Goal: Task Accomplishment & Management: Use online tool/utility

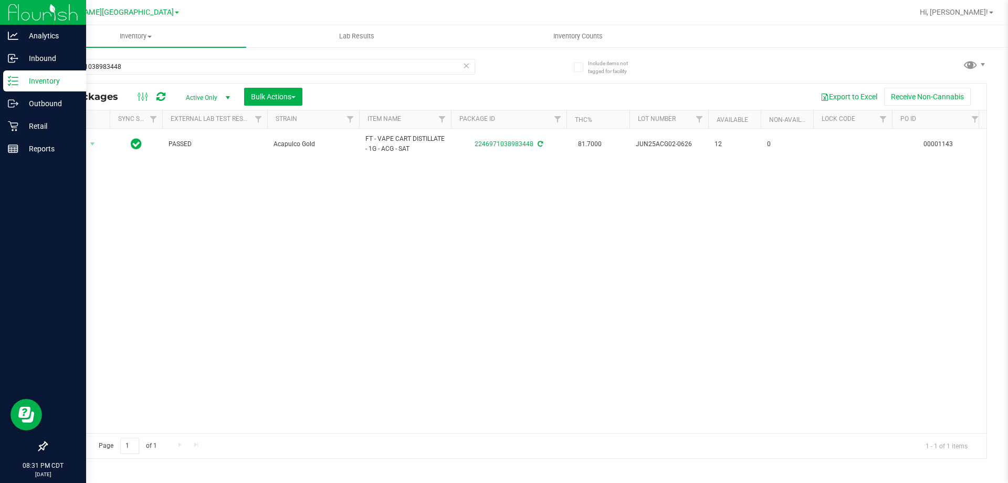
click at [40, 81] on p "Inventory" at bounding box center [49, 81] width 63 height 13
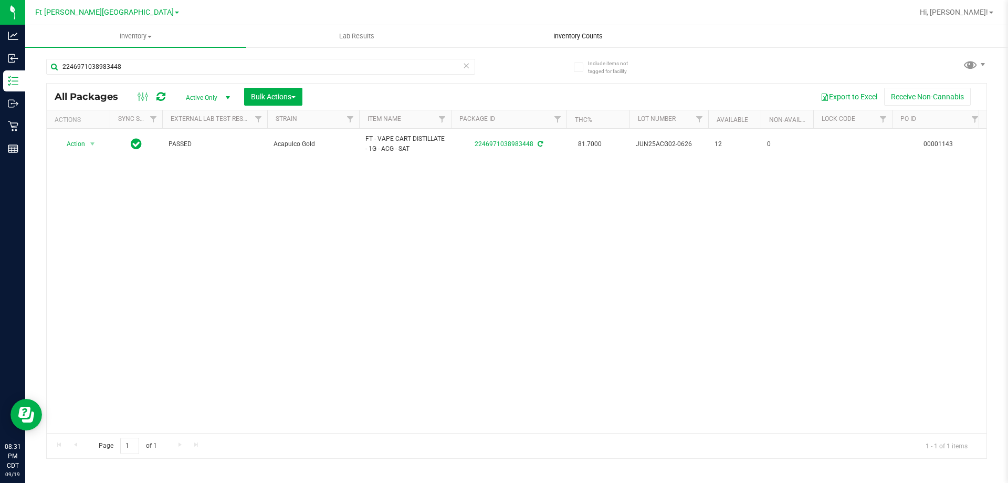
click at [592, 34] on span "Inventory Counts" at bounding box center [578, 36] width 78 height 9
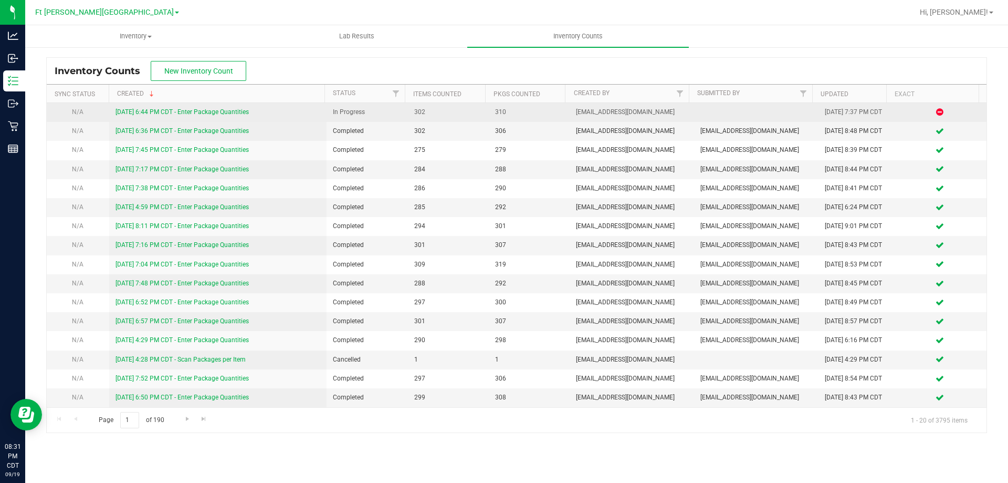
click at [235, 115] on link "[DATE] 6:44 PM CDT - Enter Package Quantities" at bounding box center [182, 111] width 133 height 7
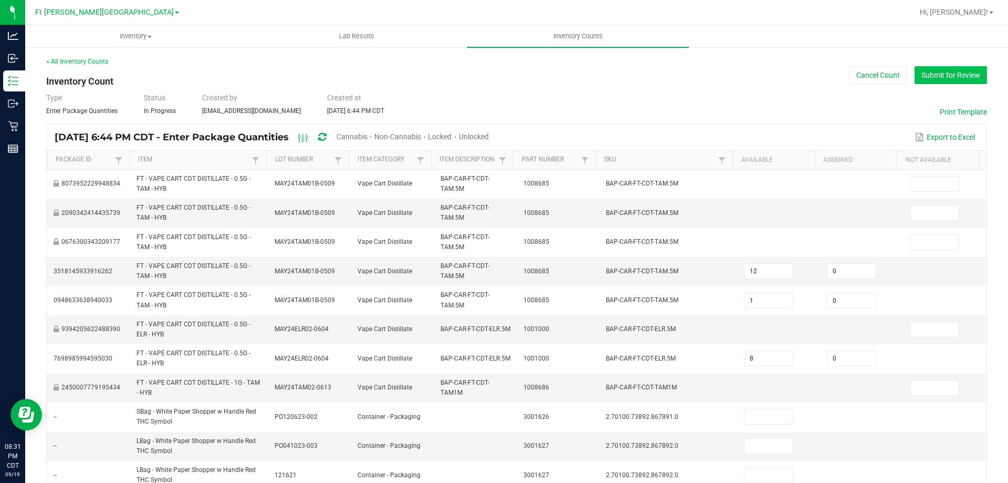
click at [949, 72] on button "Submit for Review" at bounding box center [951, 75] width 72 height 18
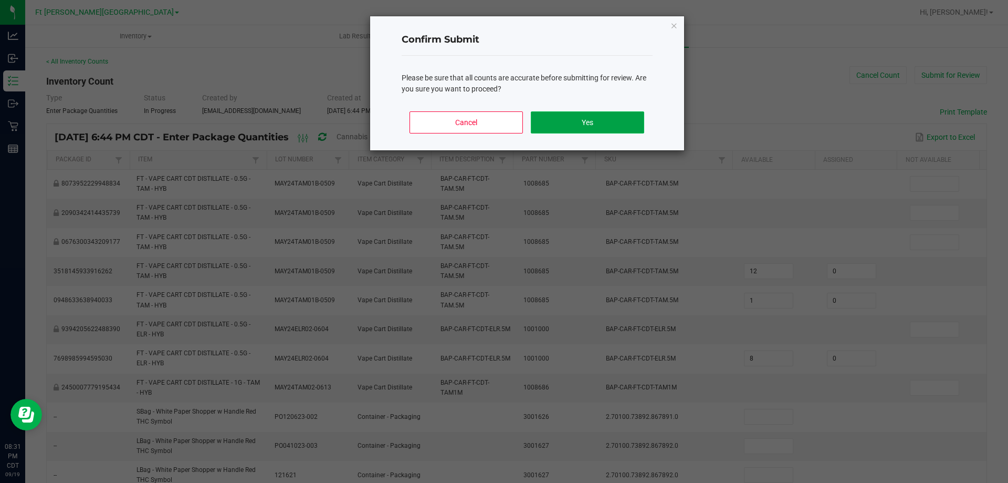
click at [626, 118] on button "Yes" at bounding box center [587, 122] width 113 height 22
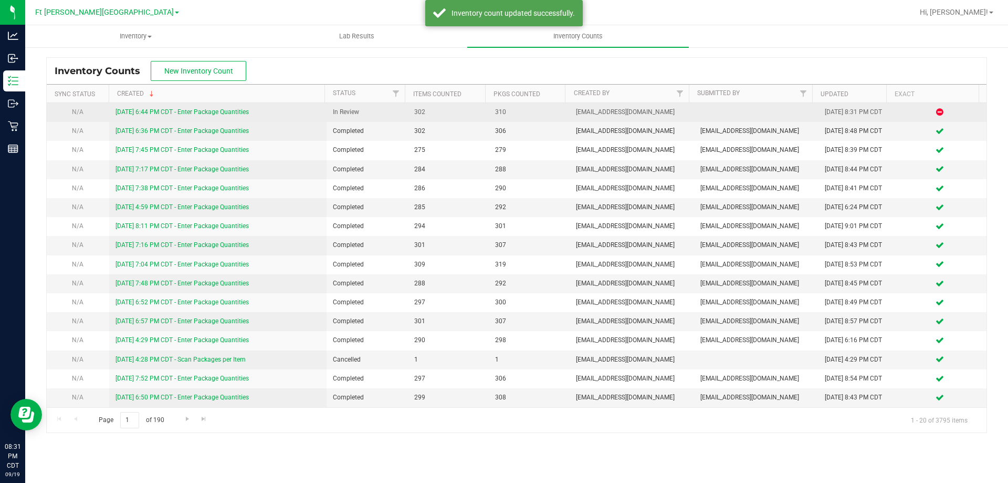
click at [242, 114] on link "[DATE] 6:44 PM CDT - Enter Package Quantities" at bounding box center [182, 111] width 133 height 7
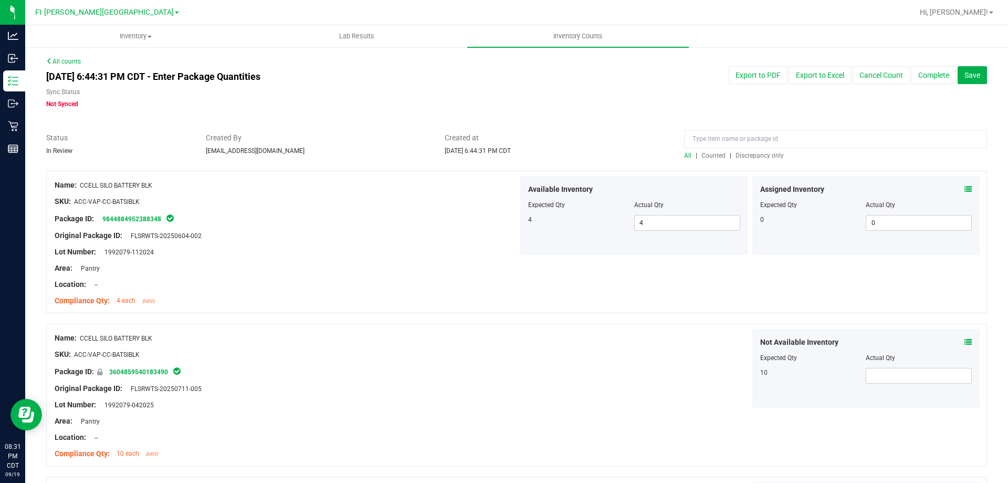
click at [756, 159] on div "All | Counted | Discrepancy only" at bounding box center [835, 155] width 303 height 9
click at [759, 155] on span "Discrepancy only" at bounding box center [760, 155] width 48 height 7
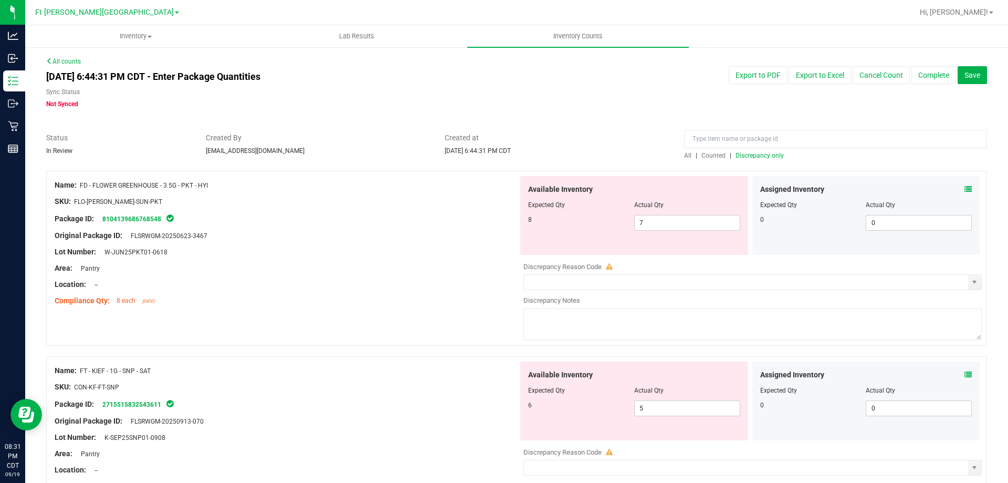
click at [965, 188] on icon at bounding box center [968, 188] width 7 height 7
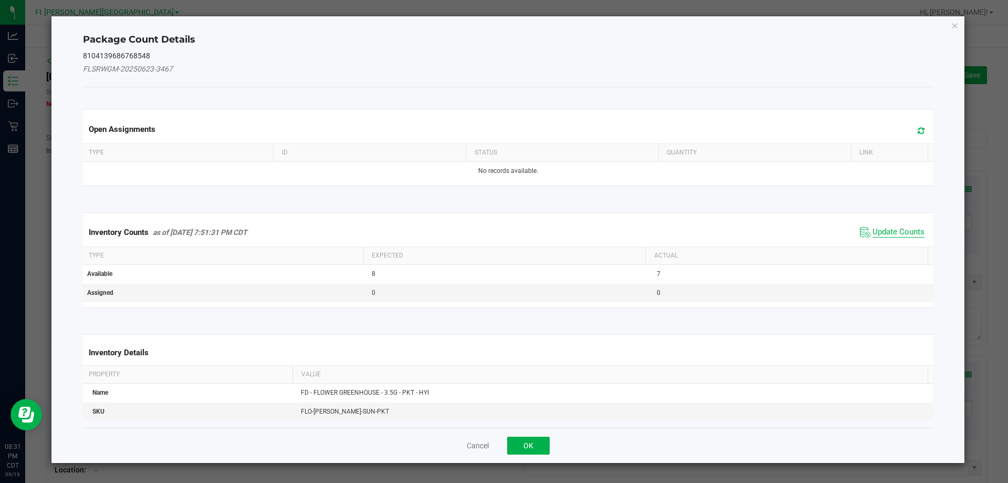
drag, startPoint x: 899, startPoint y: 232, endPoint x: 904, endPoint y: 226, distance: 8.2
click at [900, 230] on span "Update Counts" at bounding box center [899, 232] width 52 height 11
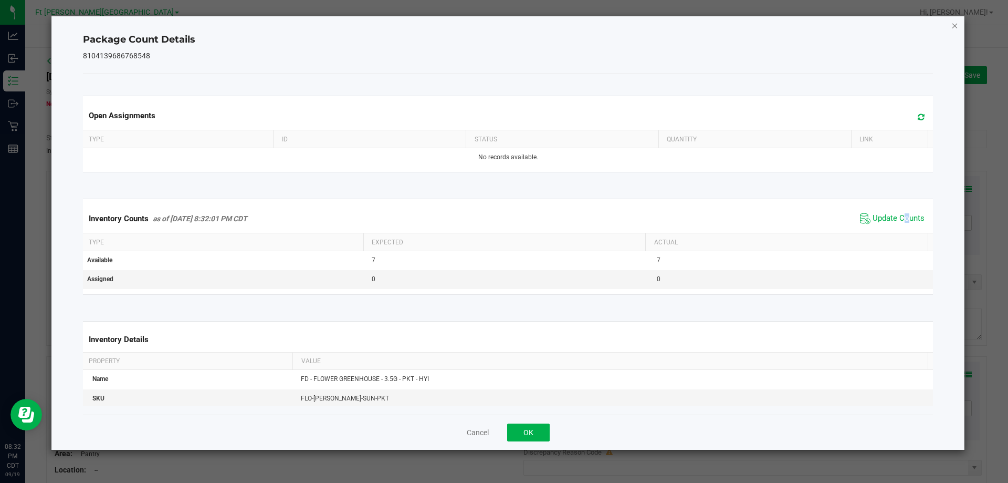
drag, startPoint x: 957, startPoint y: 27, endPoint x: 954, endPoint y: 153, distance: 126.1
click at [957, 29] on icon "Close" at bounding box center [955, 25] width 7 height 13
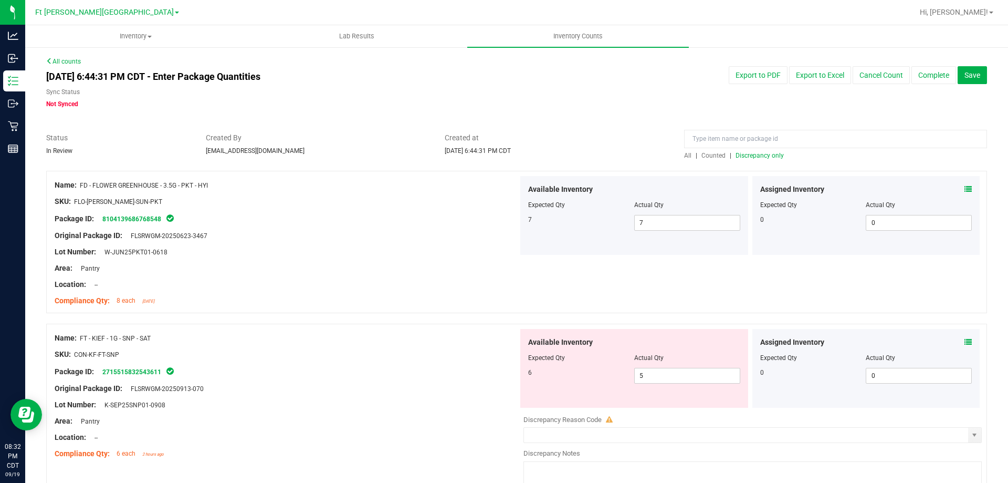
click at [965, 345] on span at bounding box center [968, 342] width 7 height 11
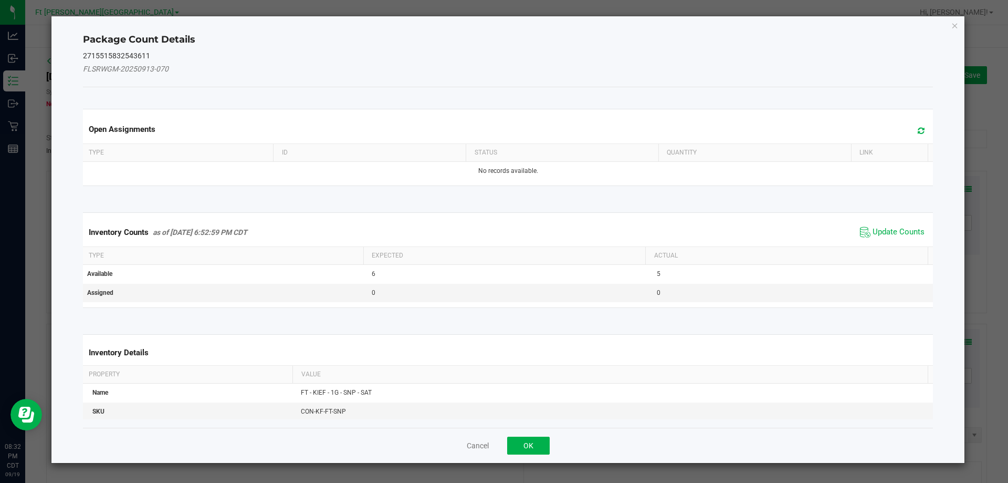
drag, startPoint x: 896, startPoint y: 232, endPoint x: 912, endPoint y: 138, distance: 95.2
click at [900, 218] on div "Inventory Counts as of [DATE] 6:52:59 PM CDT Update Counts" at bounding box center [508, 232] width 855 height 28
click at [953, 27] on icon "Close" at bounding box center [955, 25] width 7 height 13
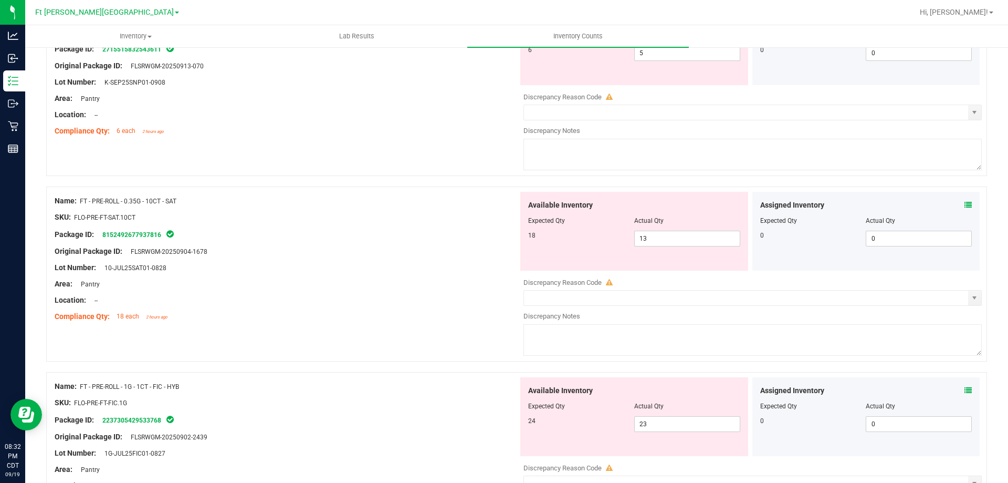
scroll to position [473, 0]
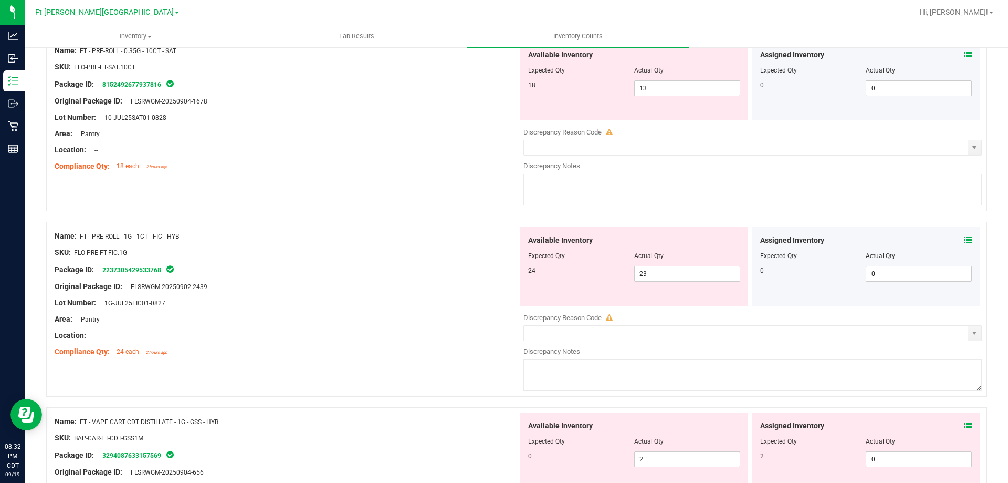
click at [965, 56] on icon at bounding box center [968, 54] width 7 height 7
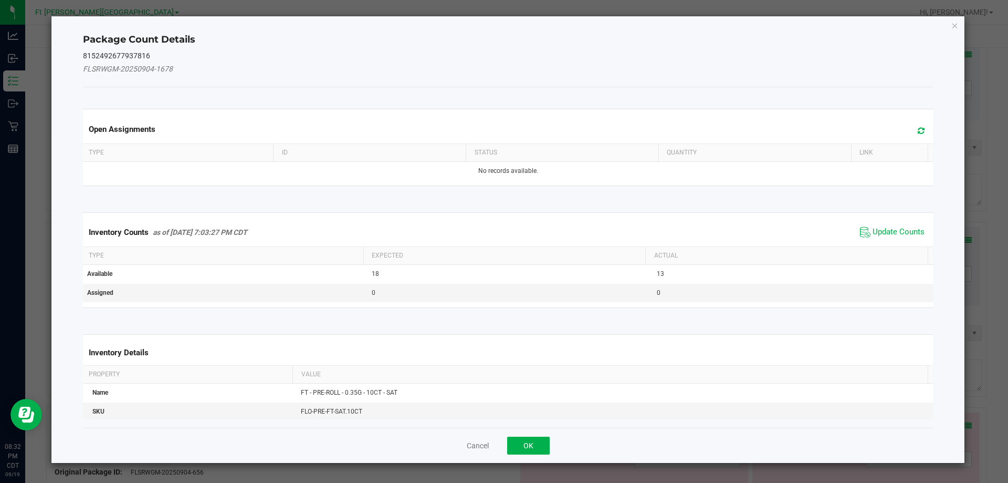
drag, startPoint x: 885, startPoint y: 232, endPoint x: 892, endPoint y: 220, distance: 14.3
click at [888, 227] on span "Update Counts" at bounding box center [899, 232] width 52 height 11
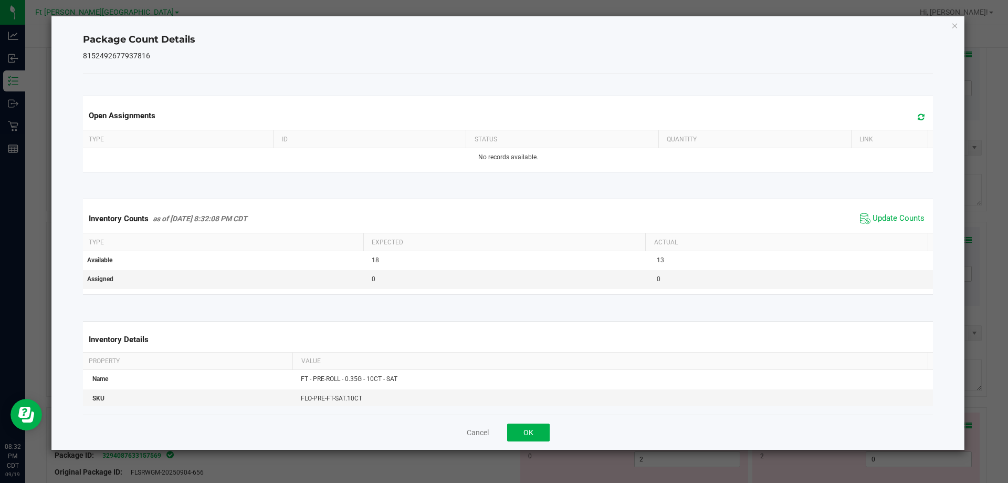
click at [955, 25] on icon "Close" at bounding box center [955, 25] width 7 height 13
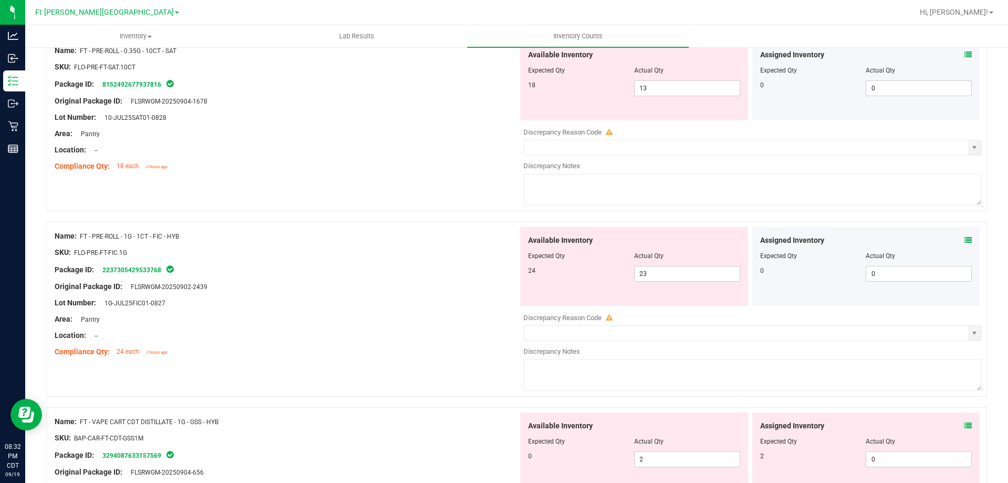
click at [965, 241] on icon at bounding box center [968, 239] width 7 height 7
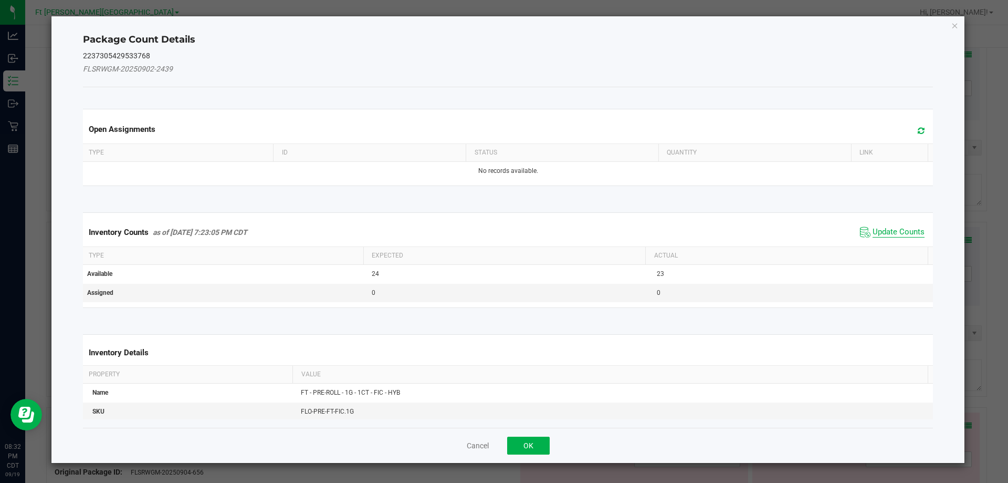
click at [903, 234] on span "Update Counts" at bounding box center [899, 232] width 52 height 11
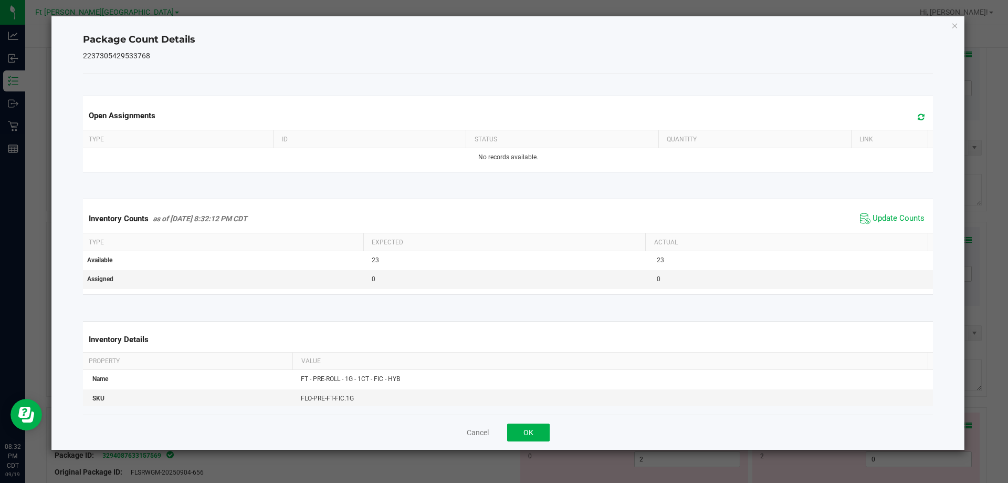
drag, startPoint x: 954, startPoint y: 27, endPoint x: 925, endPoint y: 114, distance: 91.3
click at [953, 32] on div "Package Count Details 2237305429533768 Open Assignments Type ID Status Quantity…" at bounding box center [508, 232] width 914 height 433
drag, startPoint x: 955, startPoint y: 26, endPoint x: 931, endPoint y: 89, distance: 67.0
click at [954, 28] on icon "Close" at bounding box center [955, 25] width 7 height 13
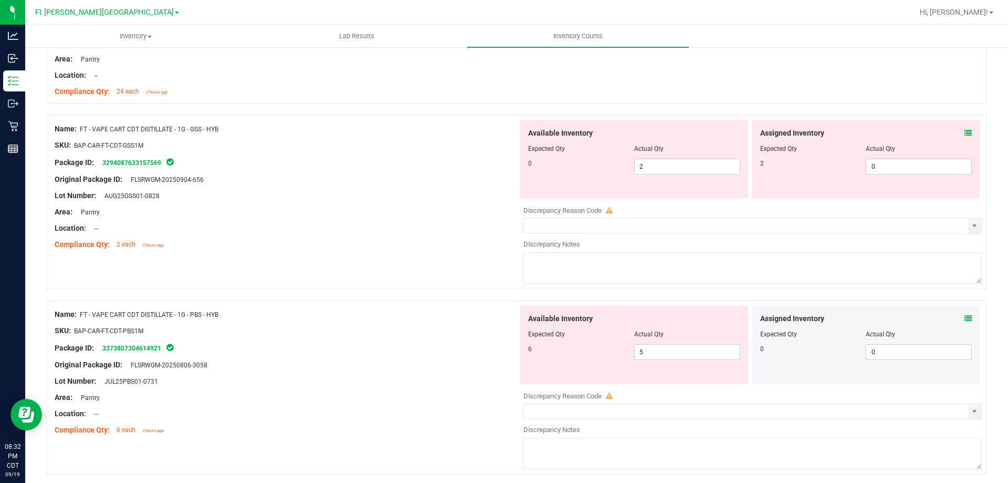
scroll to position [735, 0]
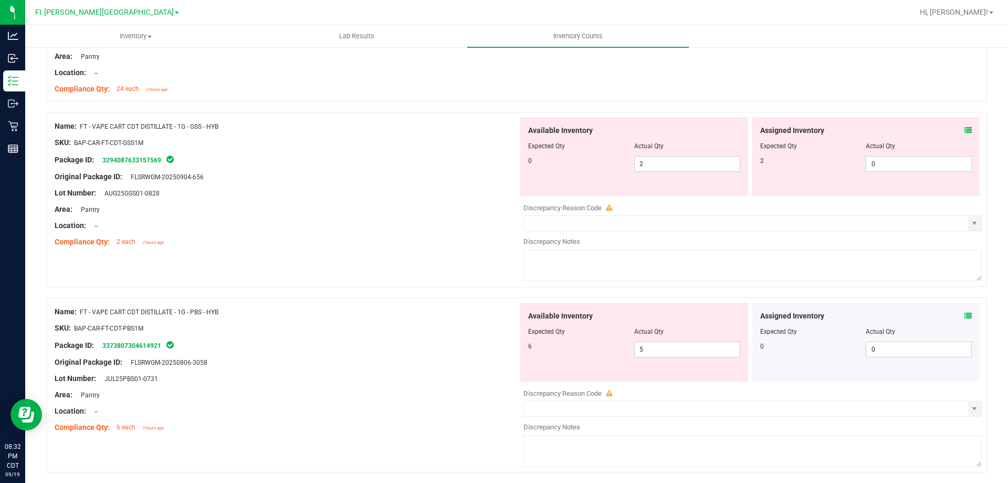
click at [965, 129] on icon at bounding box center [968, 130] width 7 height 7
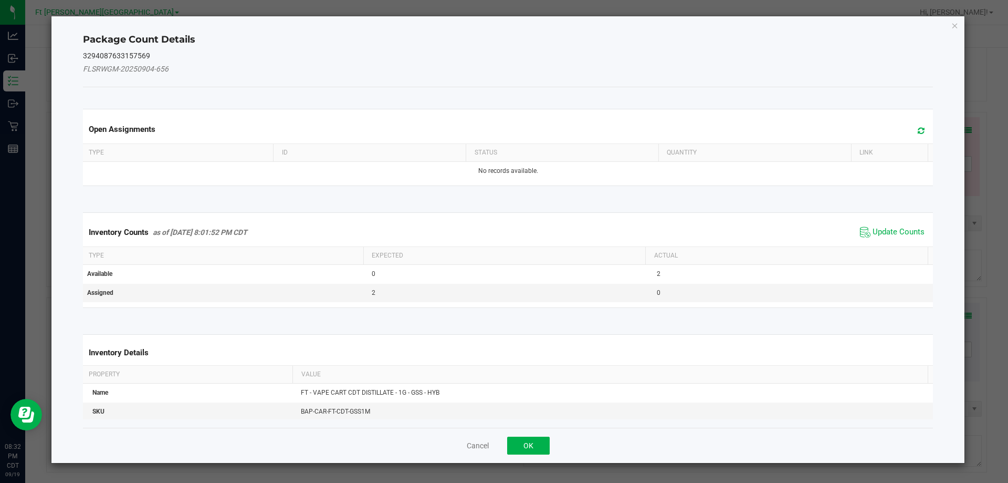
drag, startPoint x: 883, startPoint y: 232, endPoint x: 900, endPoint y: 202, distance: 34.3
click at [888, 224] on span "Update Counts" at bounding box center [893, 232] width 70 height 16
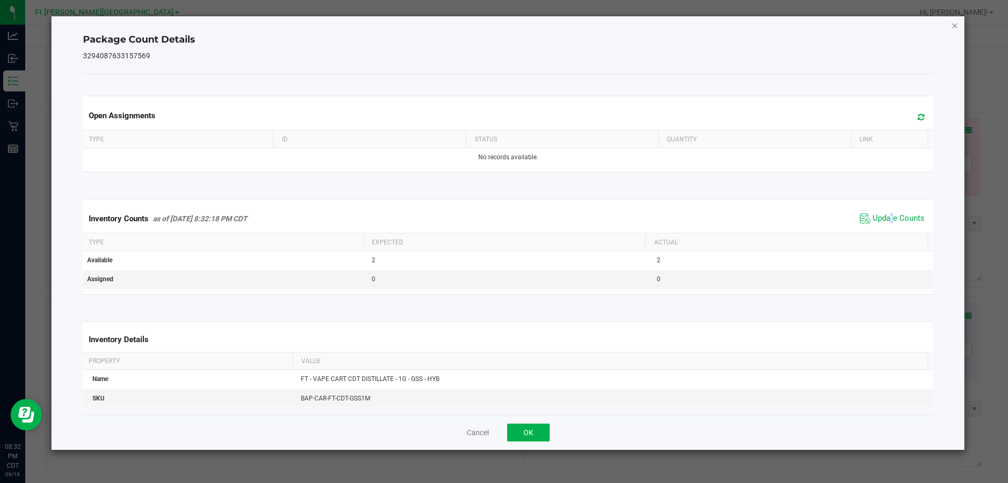
click at [954, 27] on icon "Close" at bounding box center [955, 25] width 7 height 13
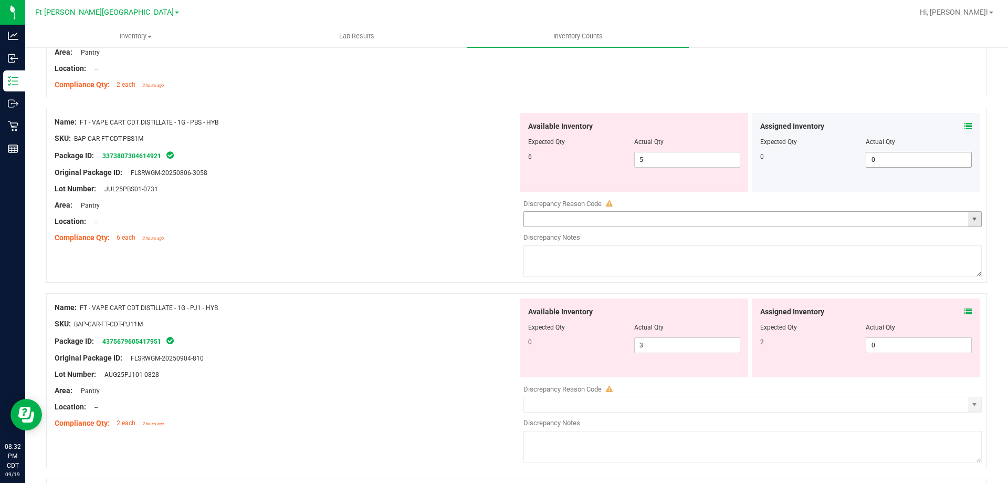
scroll to position [893, 0]
click at [965, 122] on icon at bounding box center [968, 125] width 7 height 7
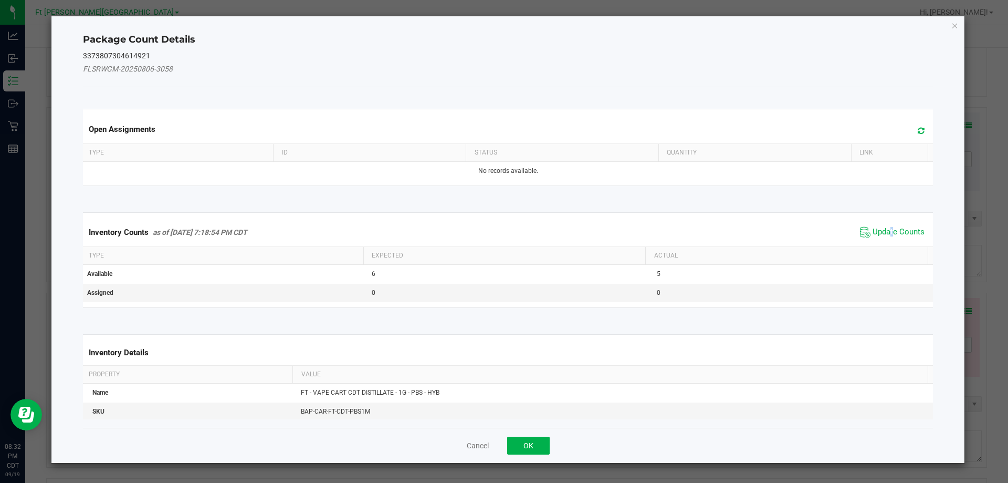
drag, startPoint x: 885, startPoint y: 234, endPoint x: 893, endPoint y: 209, distance: 26.4
click at [889, 220] on div "Inventory Counts as of [DATE] 7:18:54 PM CDT Update Counts" at bounding box center [508, 232] width 855 height 28
click at [957, 27] on icon "Close" at bounding box center [955, 25] width 7 height 13
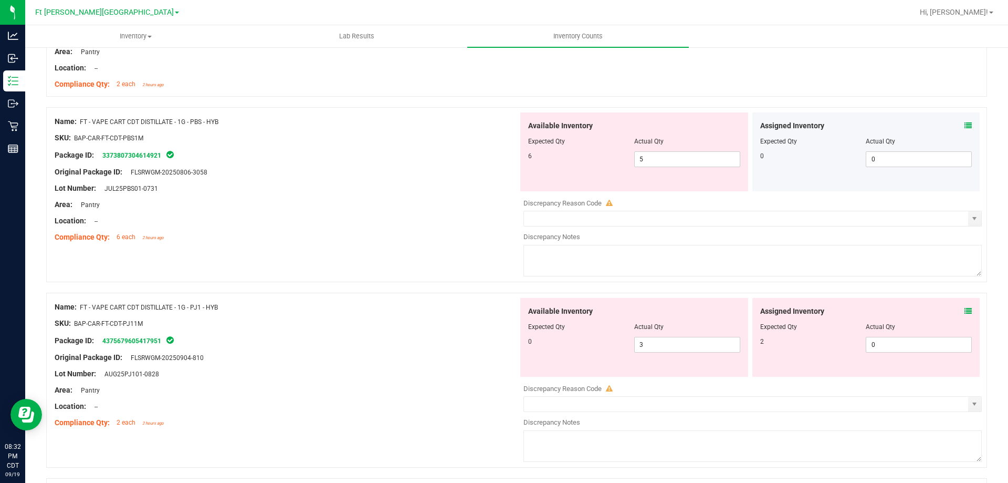
click at [965, 311] on icon at bounding box center [968, 310] width 7 height 7
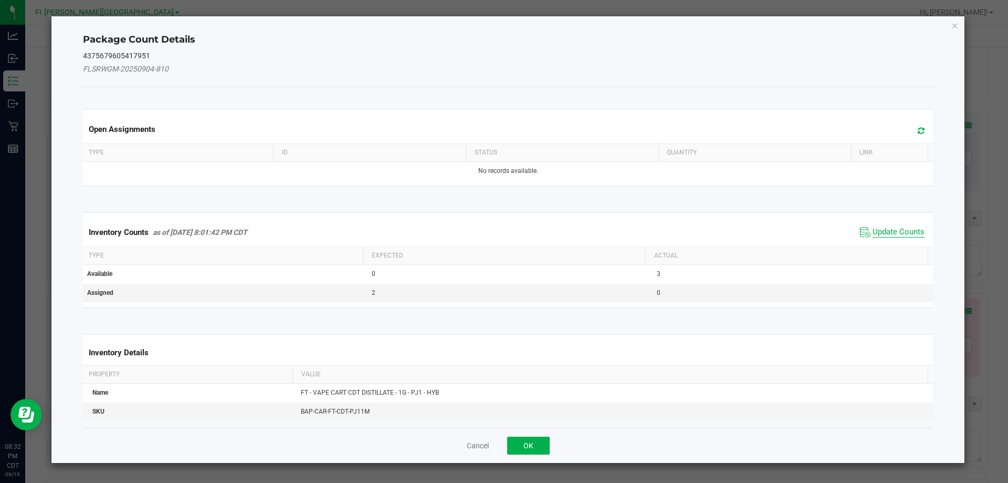
click at [888, 227] on span "Update Counts" at bounding box center [899, 232] width 52 height 11
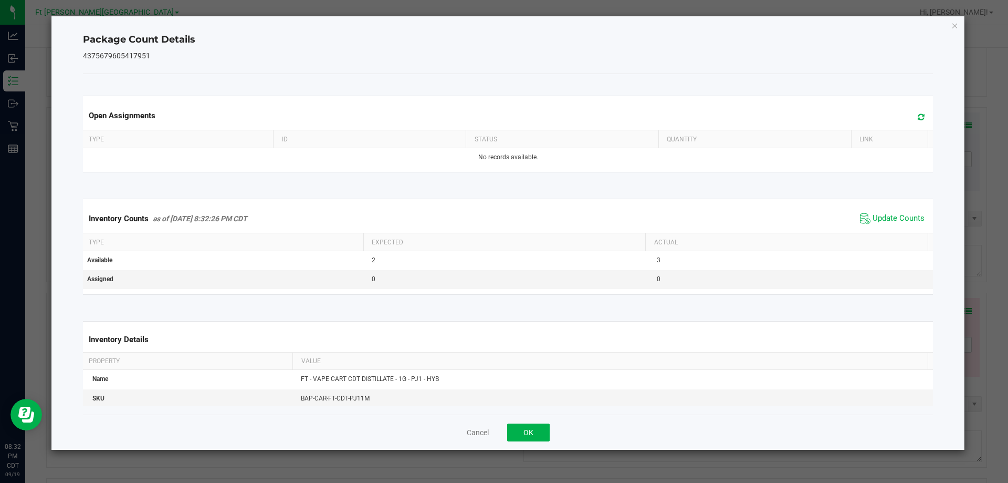
drag, startPoint x: 957, startPoint y: 26, endPoint x: 943, endPoint y: 80, distance: 55.9
click at [957, 27] on icon "Close" at bounding box center [955, 25] width 7 height 13
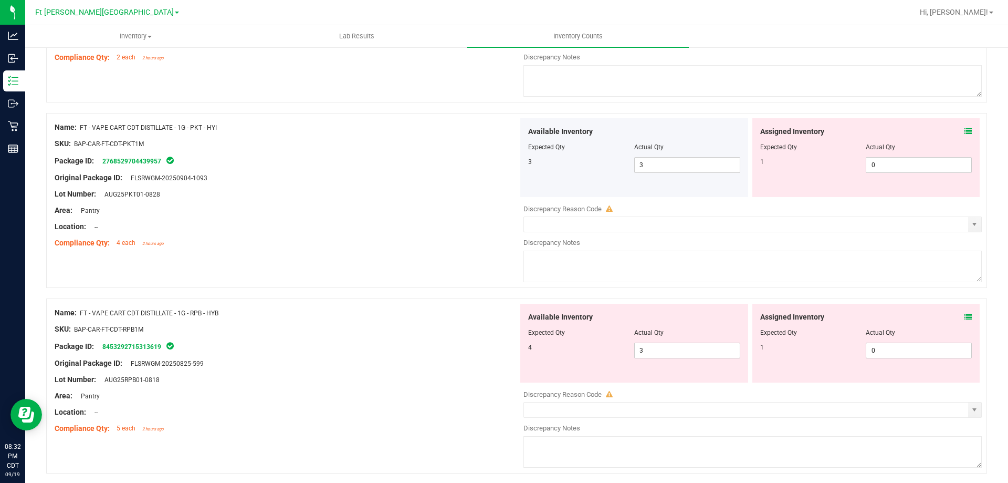
scroll to position [1260, 0]
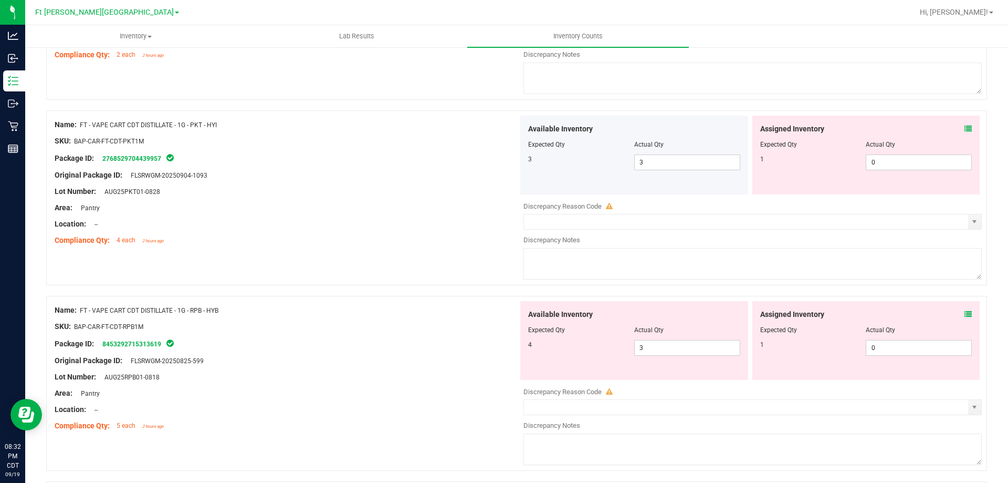
click at [965, 129] on icon at bounding box center [968, 128] width 7 height 7
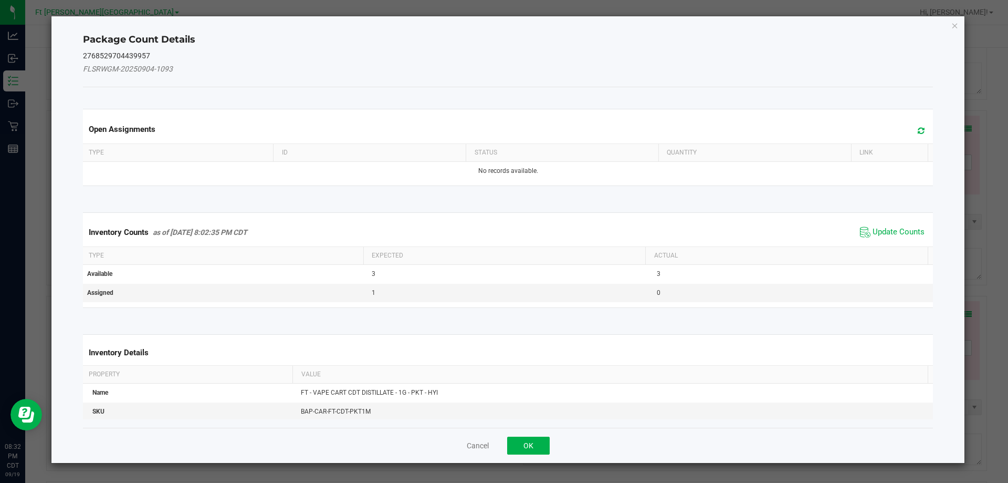
drag, startPoint x: 894, startPoint y: 232, endPoint x: 947, endPoint y: 112, distance: 131.4
click at [896, 227] on span "Update Counts" at bounding box center [899, 232] width 52 height 11
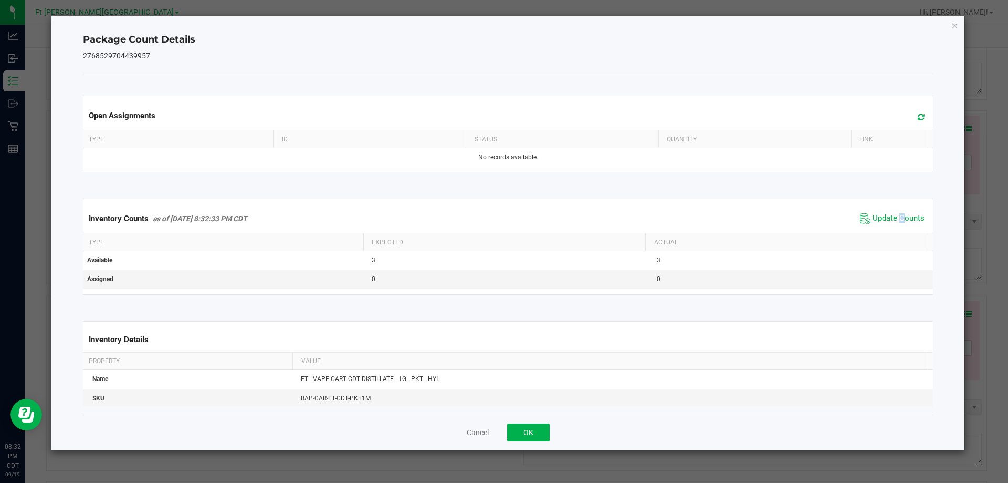
drag, startPoint x: 955, startPoint y: 26, endPoint x: 958, endPoint y: 44, distance: 18.7
click at [956, 32] on div "Package Count Details 2768529704439957 Open Assignments Type ID Status Quantity…" at bounding box center [508, 232] width 914 height 433
drag, startPoint x: 956, startPoint y: 26, endPoint x: 956, endPoint y: 37, distance: 11.6
click at [956, 26] on icon "Close" at bounding box center [955, 25] width 7 height 13
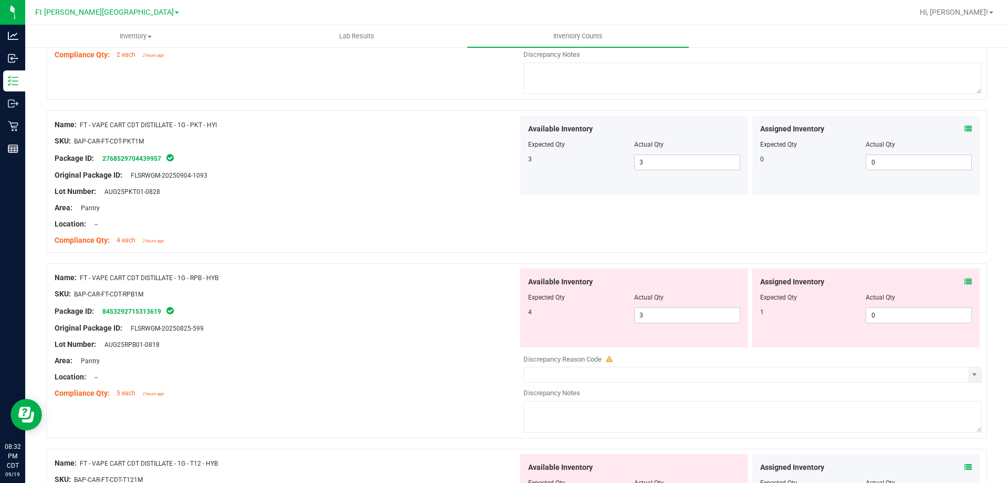
click at [965, 279] on icon at bounding box center [968, 281] width 7 height 7
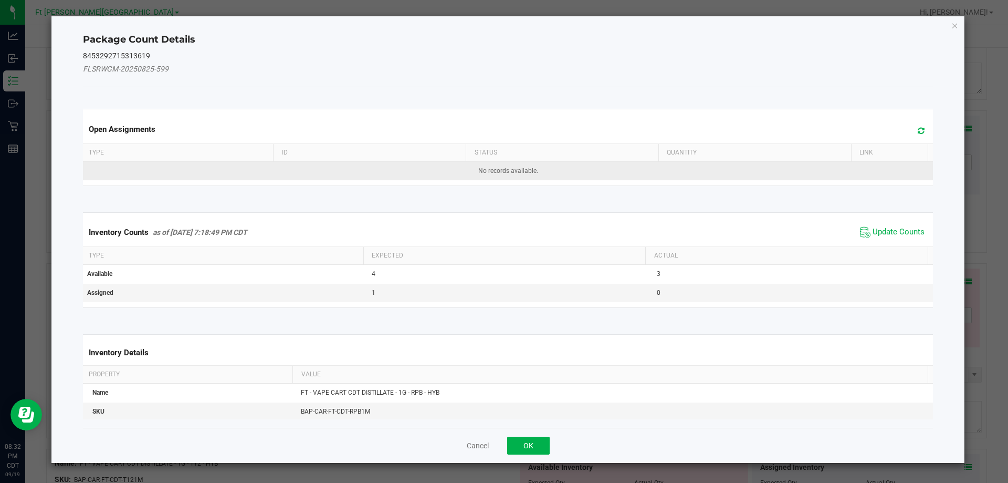
drag, startPoint x: 891, startPoint y: 235, endPoint x: 917, endPoint y: 179, distance: 61.3
click at [896, 222] on div "Inventory Counts as of [DATE] 7:18:49 PM CDT Update Counts" at bounding box center [508, 232] width 855 height 28
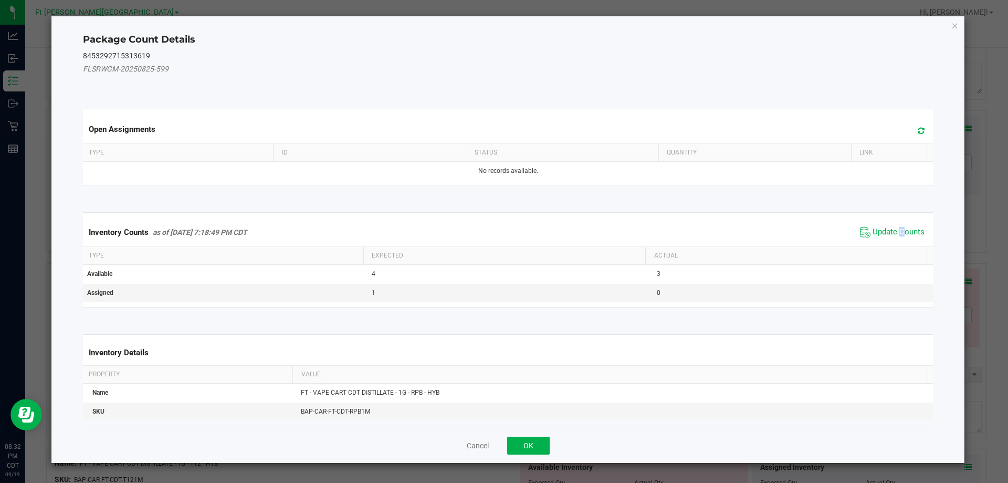
drag, startPoint x: 956, startPoint y: 25, endPoint x: 958, endPoint y: 31, distance: 6.1
click at [956, 27] on icon "Close" at bounding box center [955, 25] width 7 height 13
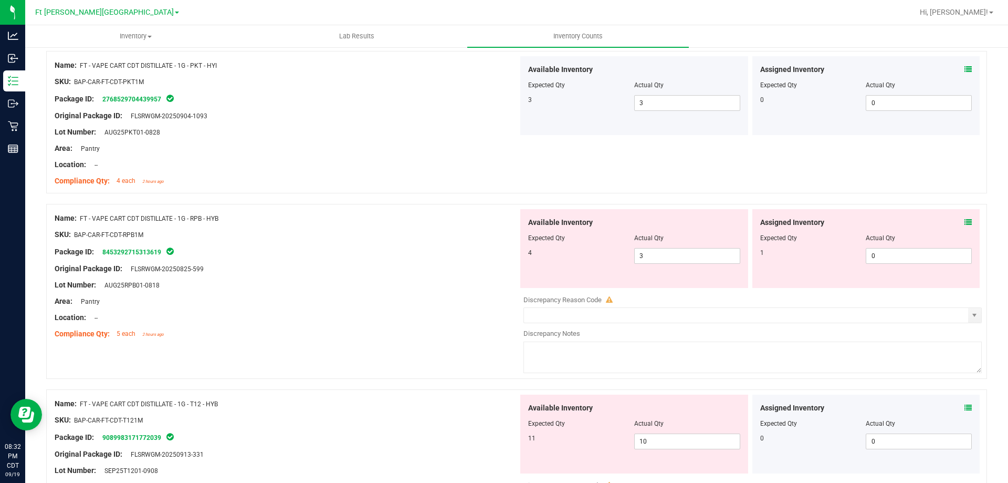
scroll to position [1418, 0]
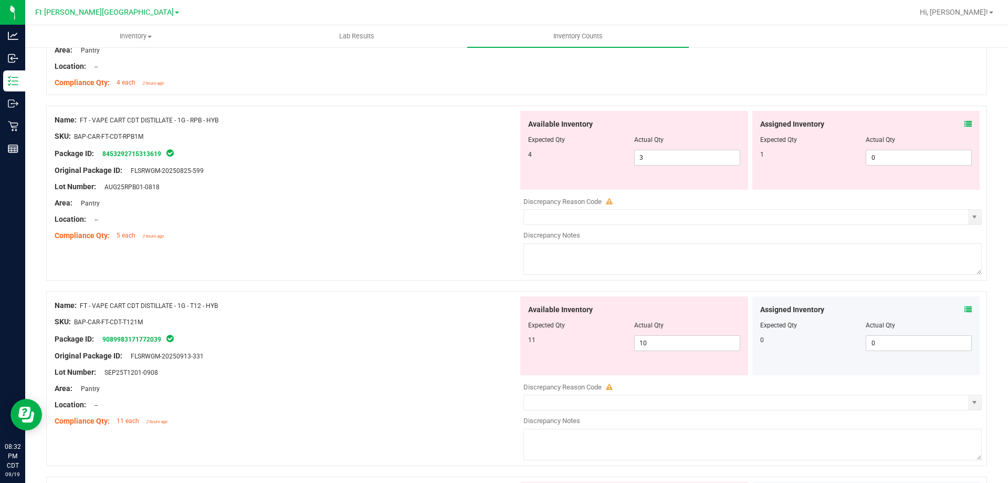
click at [965, 122] on icon at bounding box center [968, 123] width 7 height 7
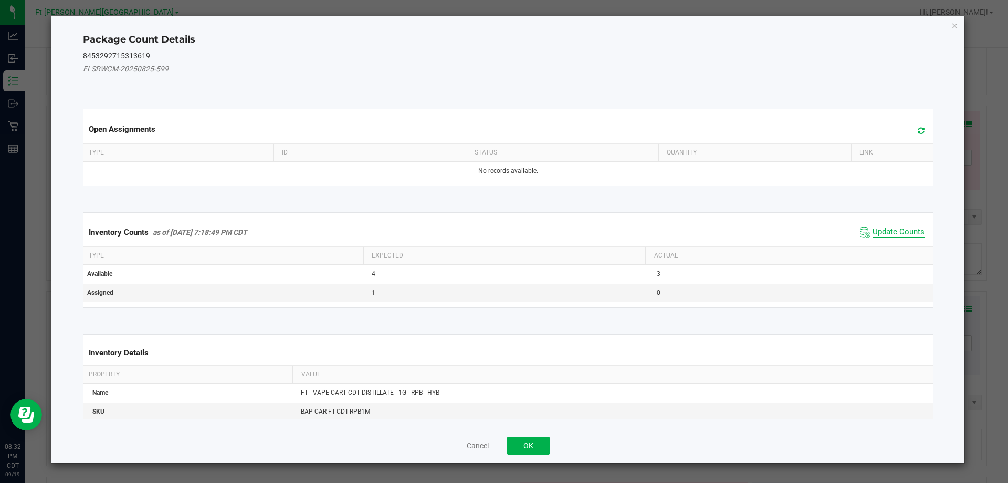
click at [894, 229] on span "Update Counts" at bounding box center [899, 232] width 52 height 11
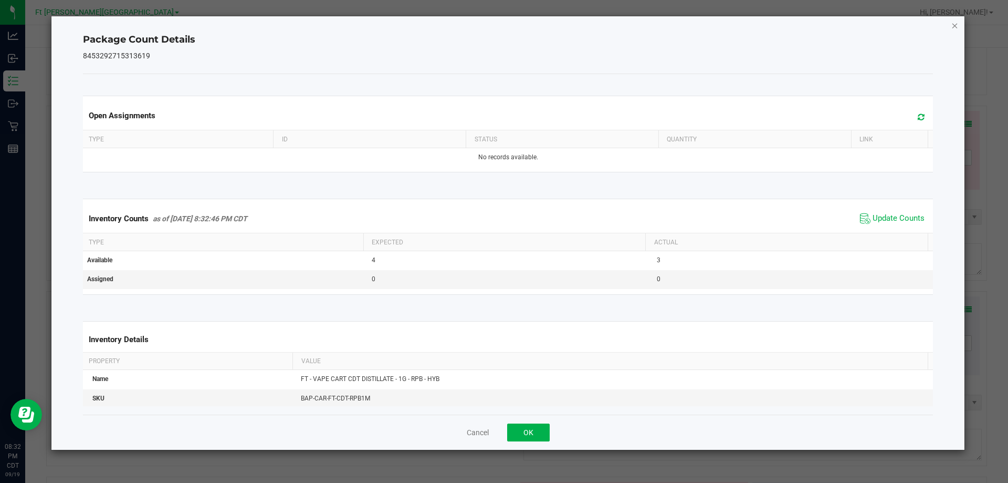
click at [954, 27] on icon "Close" at bounding box center [955, 25] width 7 height 13
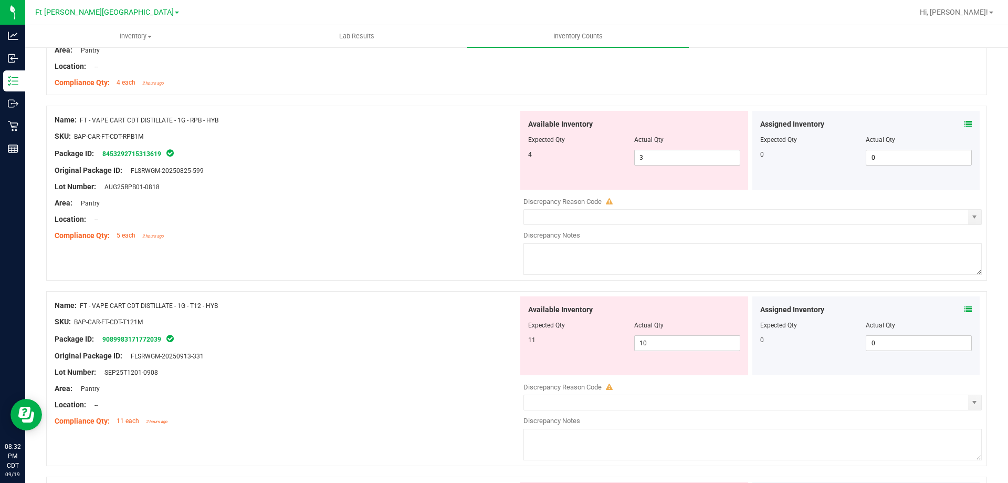
click at [965, 309] on icon at bounding box center [968, 309] width 7 height 7
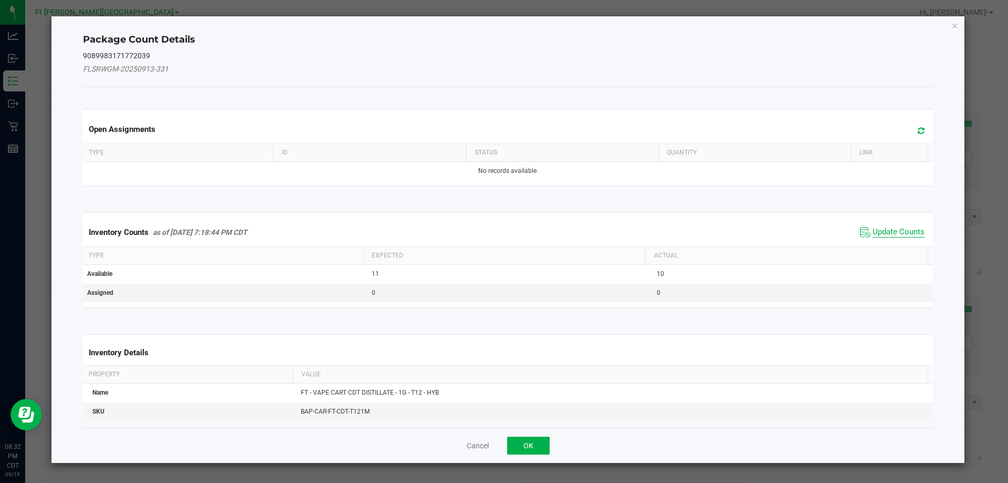
click at [895, 232] on span "Update Counts" at bounding box center [899, 232] width 52 height 11
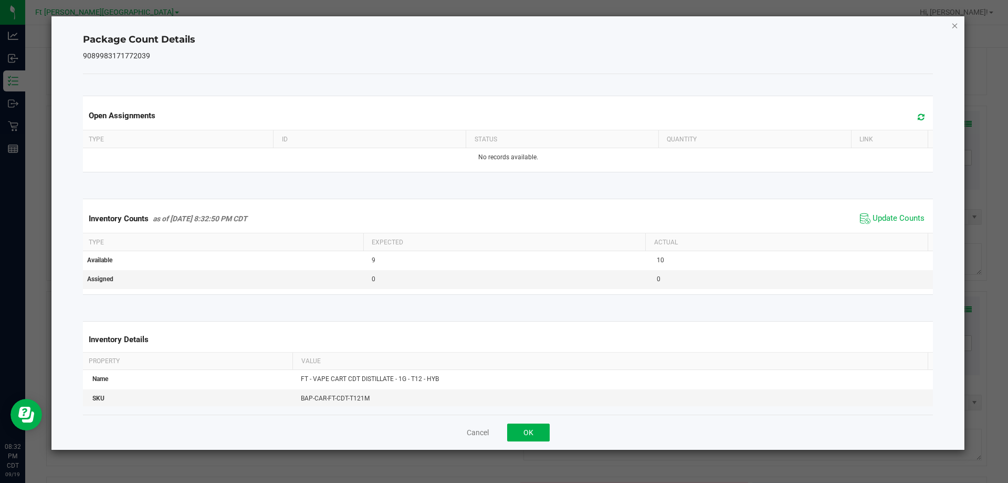
click at [955, 29] on icon "Close" at bounding box center [955, 25] width 7 height 13
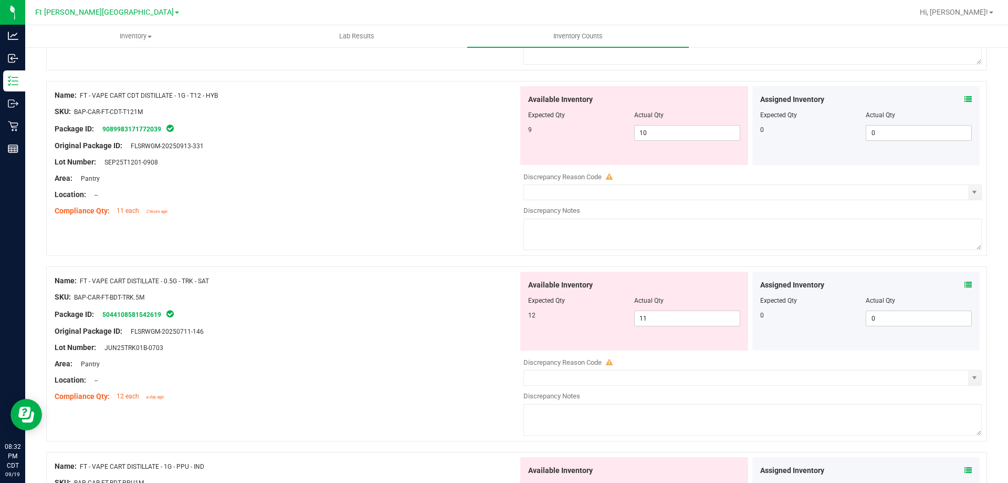
scroll to position [1838, 0]
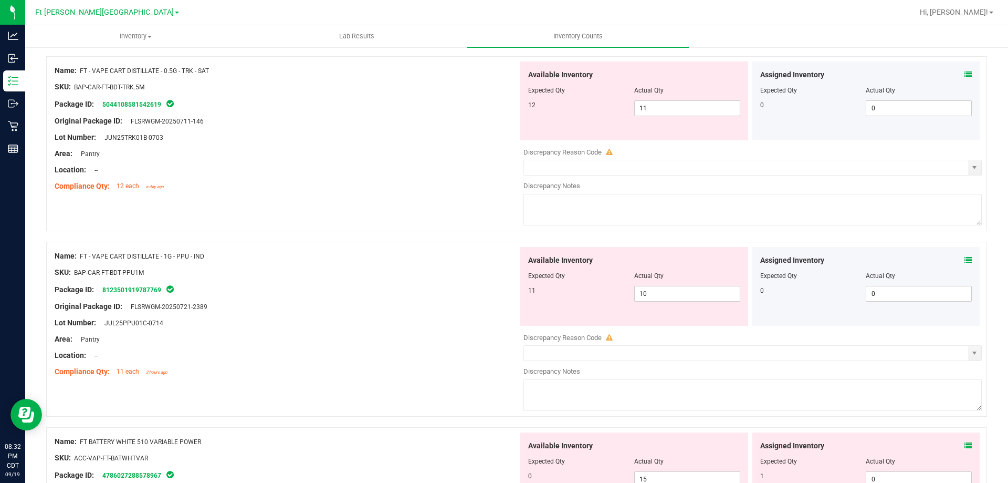
click at [965, 76] on icon at bounding box center [968, 74] width 7 height 7
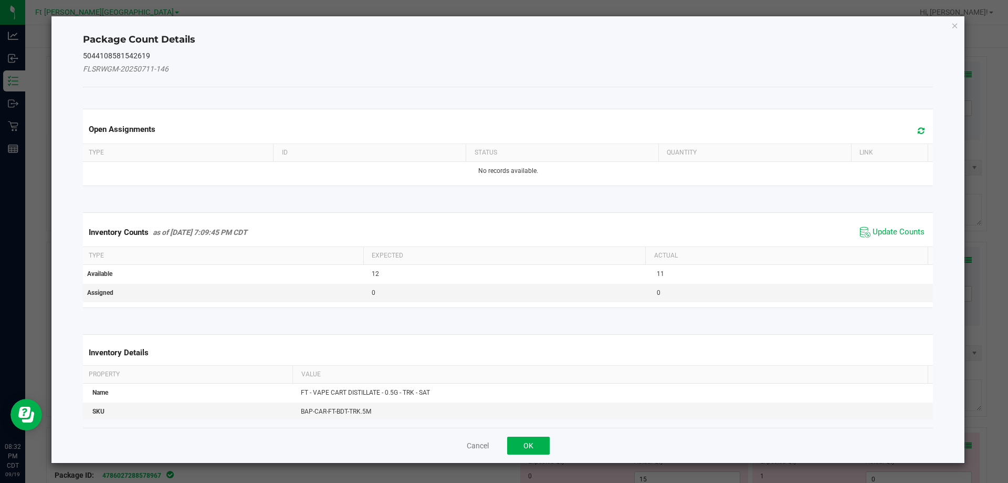
drag, startPoint x: 897, startPoint y: 234, endPoint x: 907, endPoint y: 211, distance: 25.4
click at [902, 224] on span "Update Counts" at bounding box center [893, 232] width 70 height 16
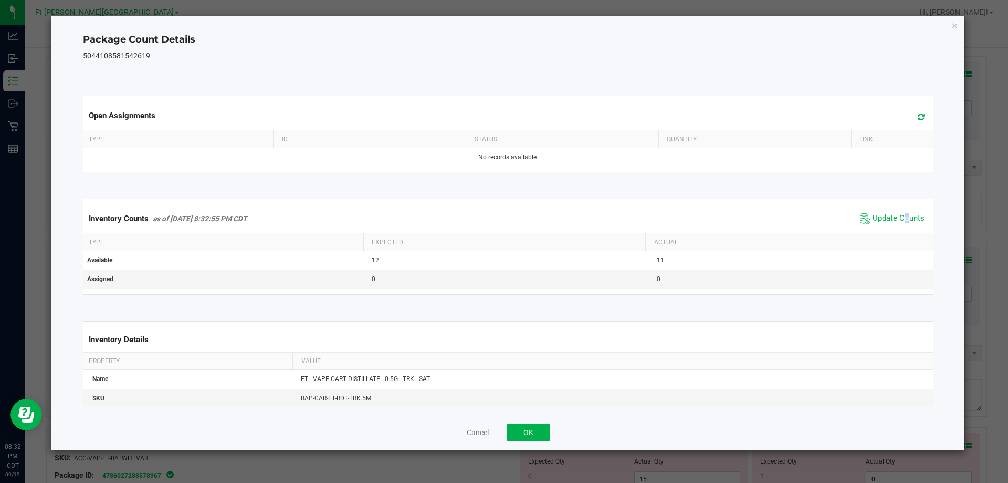
drag, startPoint x: 955, startPoint y: 25, endPoint x: 946, endPoint y: 71, distance: 46.6
click at [955, 26] on icon "Close" at bounding box center [955, 25] width 7 height 13
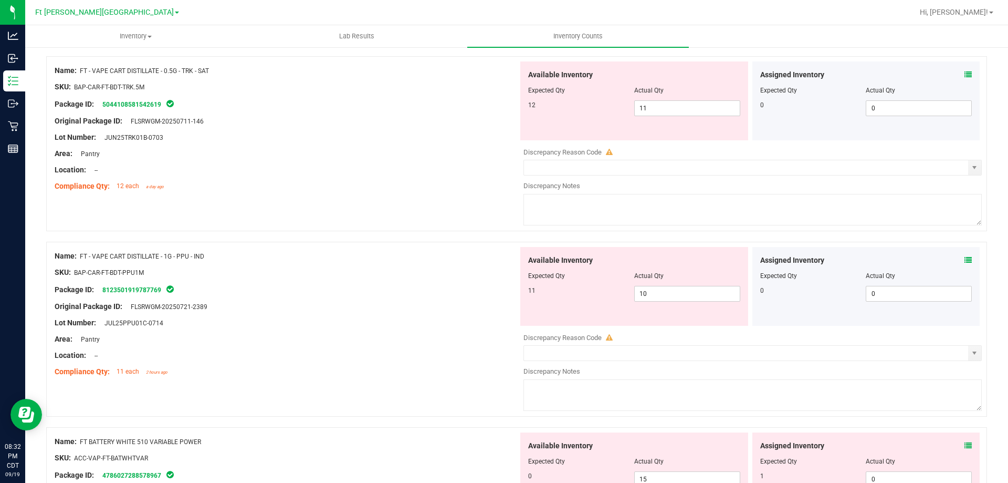
click at [965, 262] on icon at bounding box center [968, 259] width 7 height 7
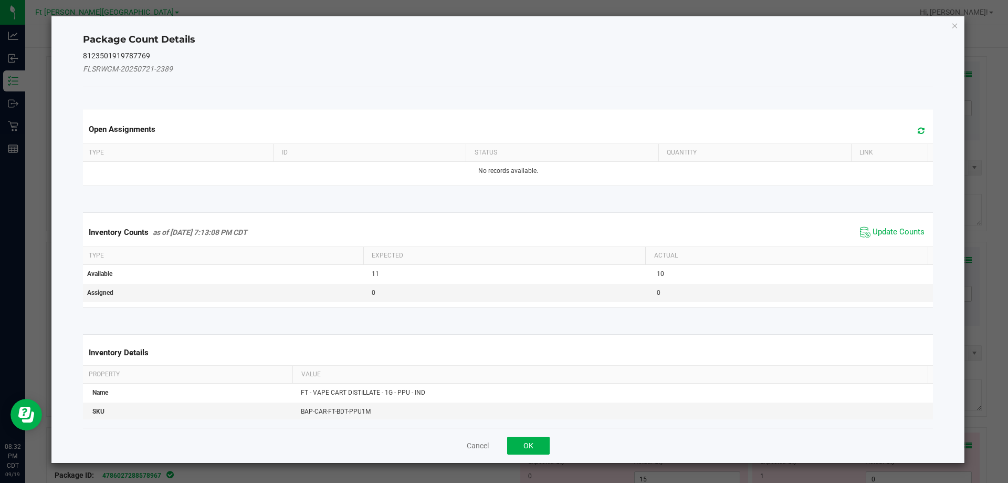
drag, startPoint x: 882, startPoint y: 231, endPoint x: 921, endPoint y: 186, distance: 58.4
click at [886, 226] on span "Update Counts" at bounding box center [893, 232] width 70 height 16
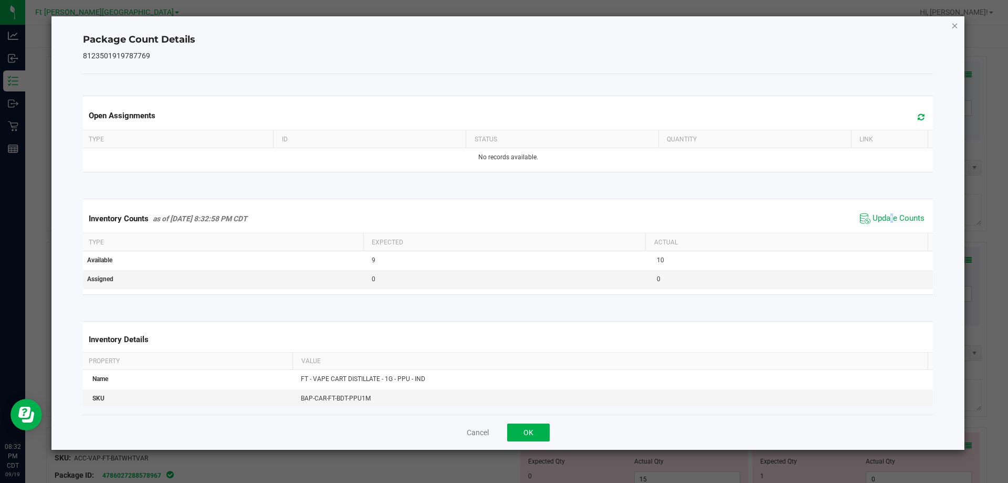
drag, startPoint x: 952, startPoint y: 26, endPoint x: 970, endPoint y: 92, distance: 69.2
click at [953, 26] on icon "Close" at bounding box center [955, 25] width 7 height 13
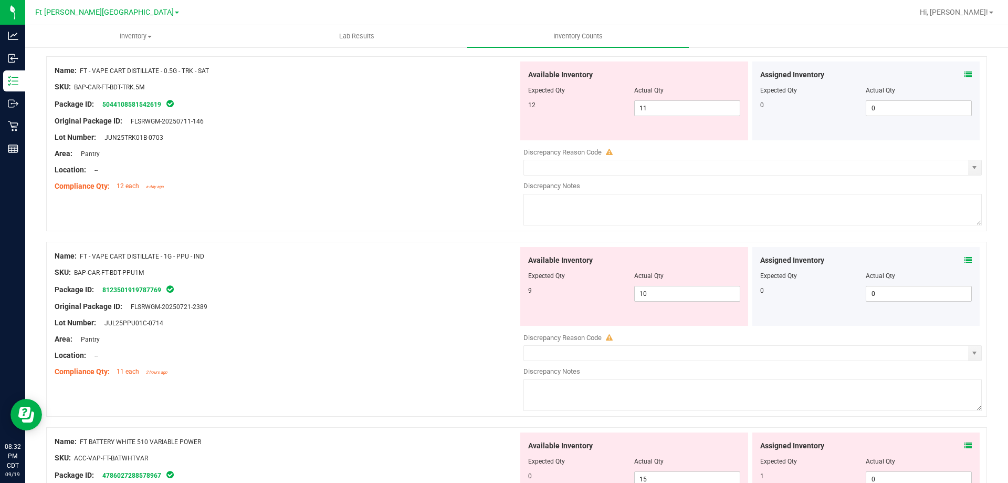
click at [965, 448] on icon at bounding box center [968, 445] width 7 height 7
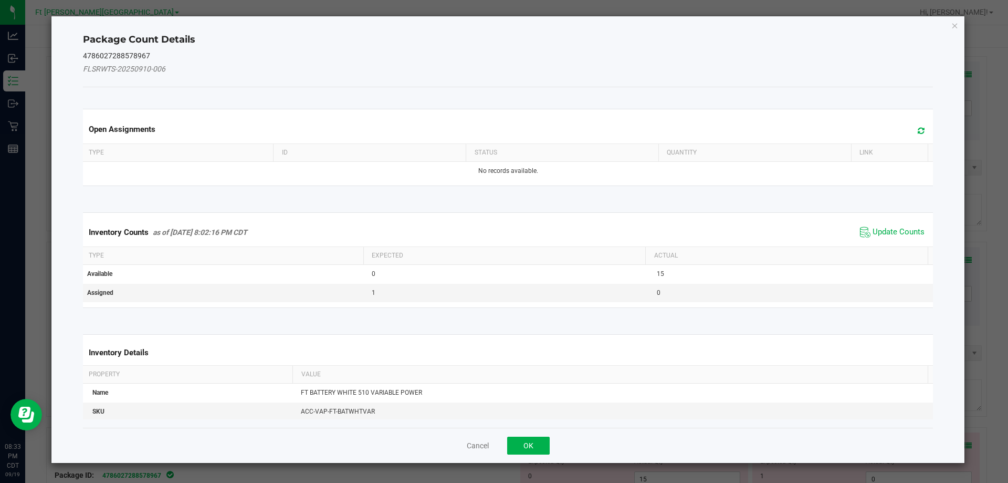
click at [893, 223] on div "Inventory Counts as of [DATE] 8:02:16 PM CDT Update Counts" at bounding box center [508, 232] width 855 height 28
click at [886, 232] on span "Update Counts" at bounding box center [899, 232] width 52 height 11
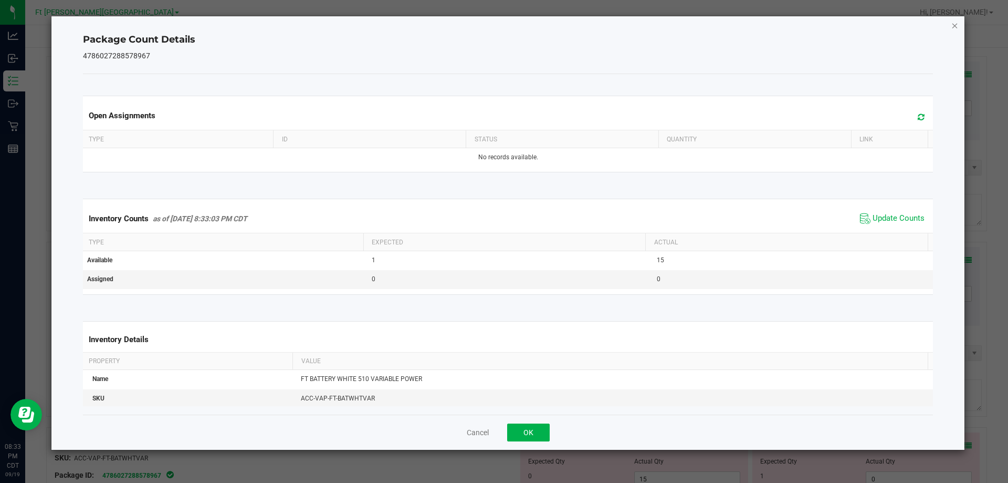
click at [955, 29] on icon "Close" at bounding box center [955, 25] width 7 height 13
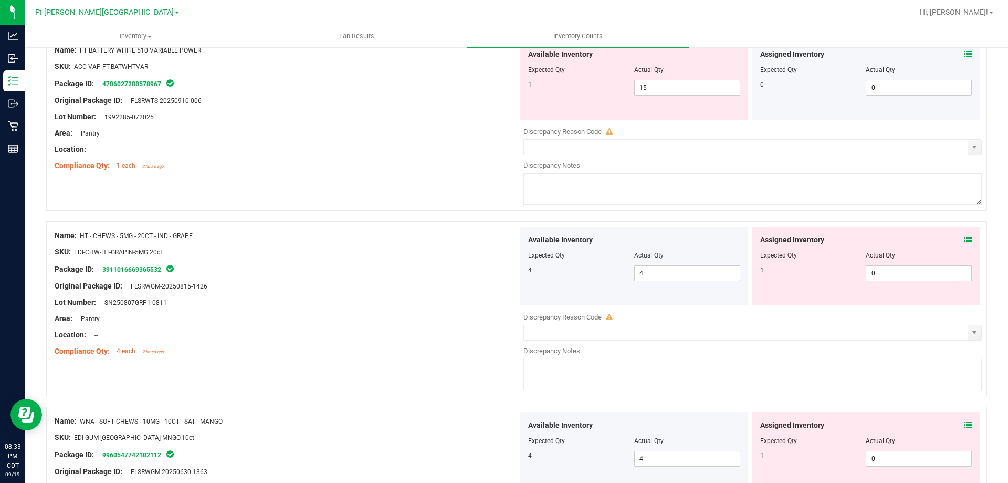
scroll to position [2258, 0]
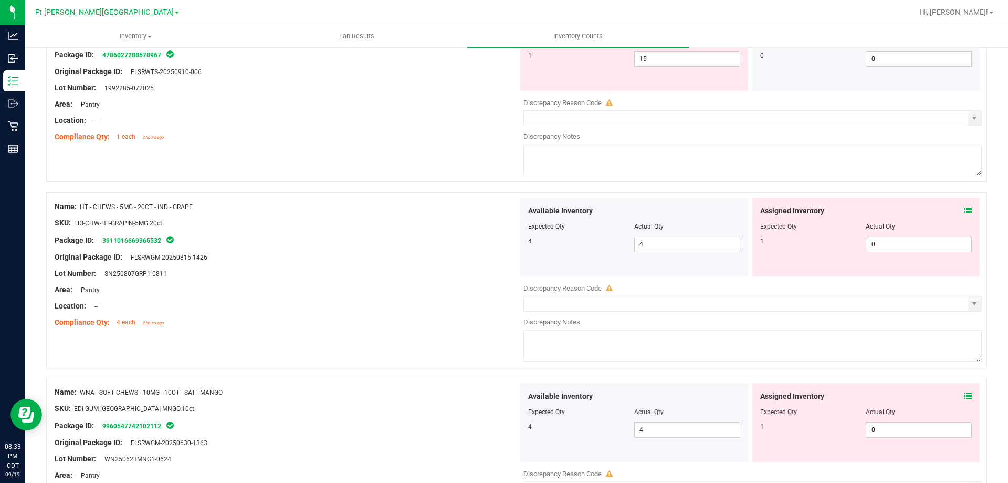
click at [965, 210] on icon at bounding box center [968, 210] width 7 height 7
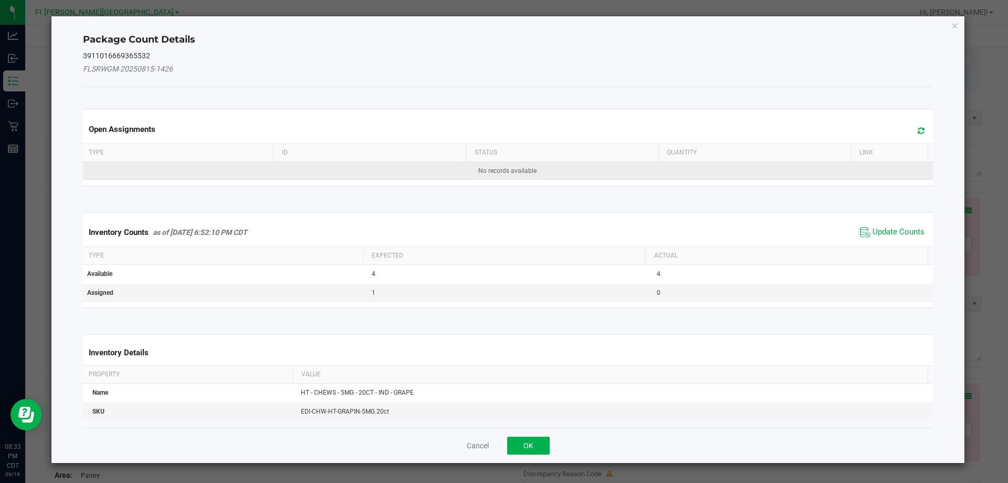
drag, startPoint x: 902, startPoint y: 236, endPoint x: 916, endPoint y: 172, distance: 65.6
click at [904, 229] on span "Update Counts" at bounding box center [899, 232] width 52 height 11
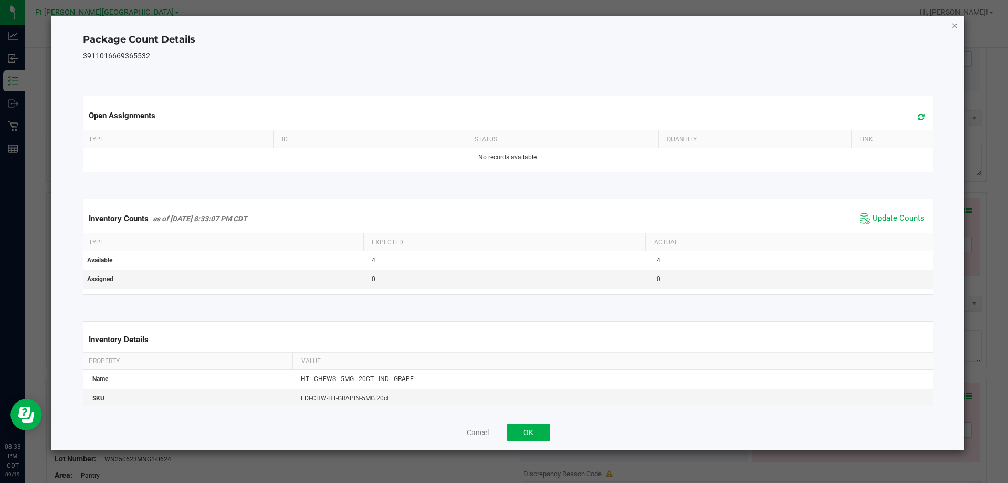
click at [955, 27] on icon "Close" at bounding box center [955, 25] width 7 height 13
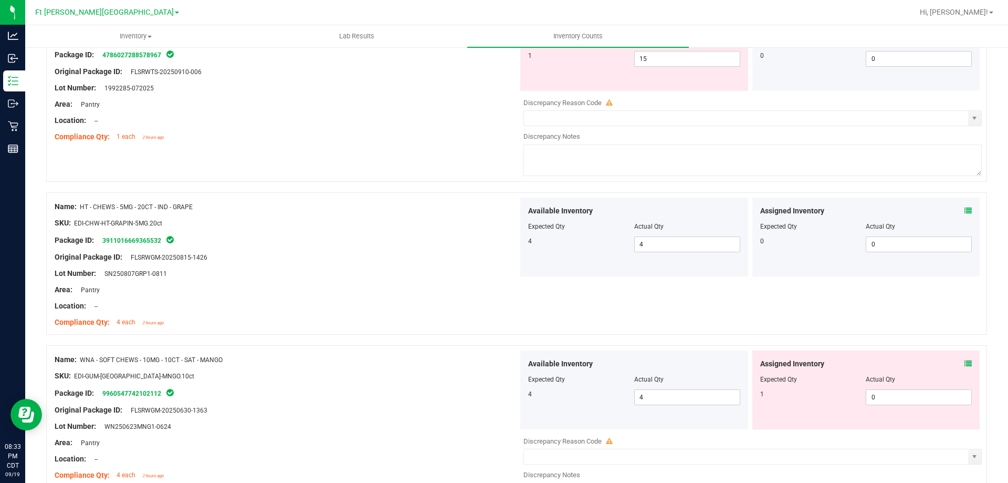
click at [965, 363] on icon at bounding box center [968, 363] width 7 height 7
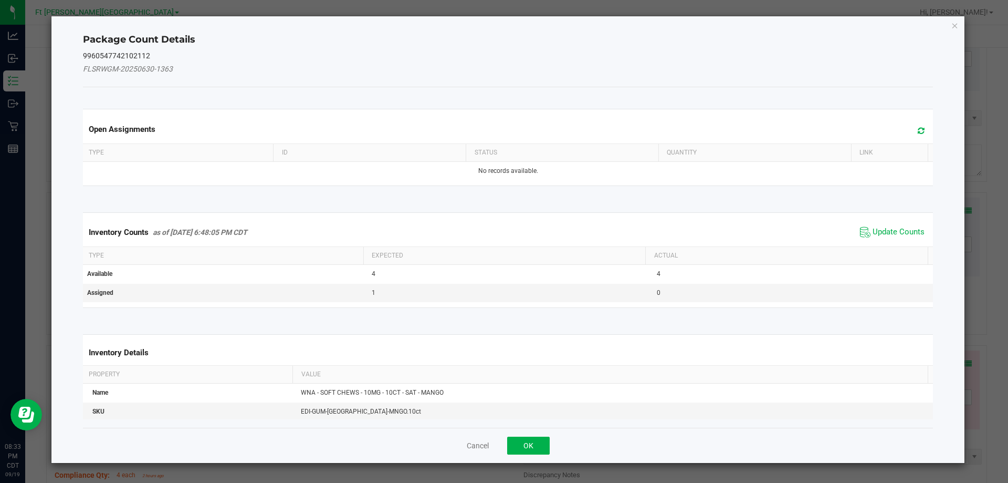
drag, startPoint x: 886, startPoint y: 235, endPoint x: 889, endPoint y: 241, distance: 5.9
click at [886, 235] on span "Update Counts" at bounding box center [899, 232] width 52 height 11
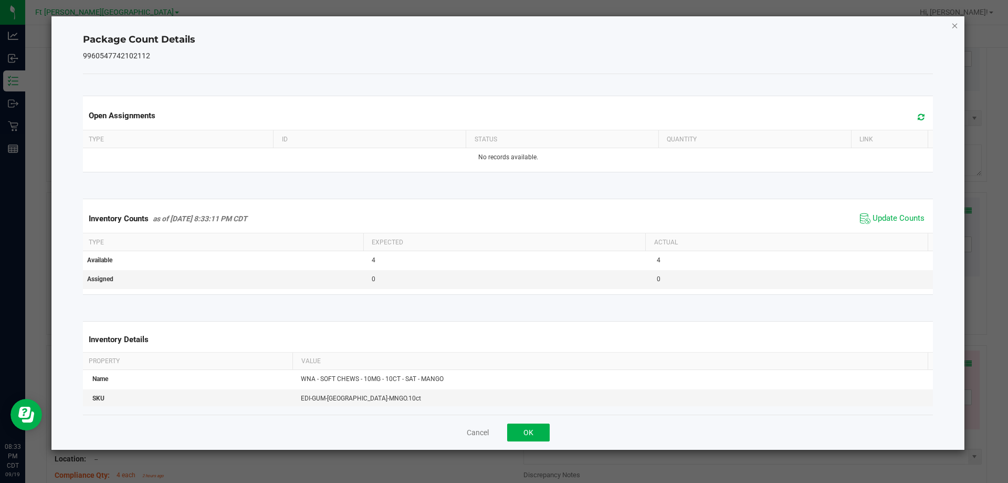
click at [956, 26] on icon "Close" at bounding box center [955, 25] width 7 height 13
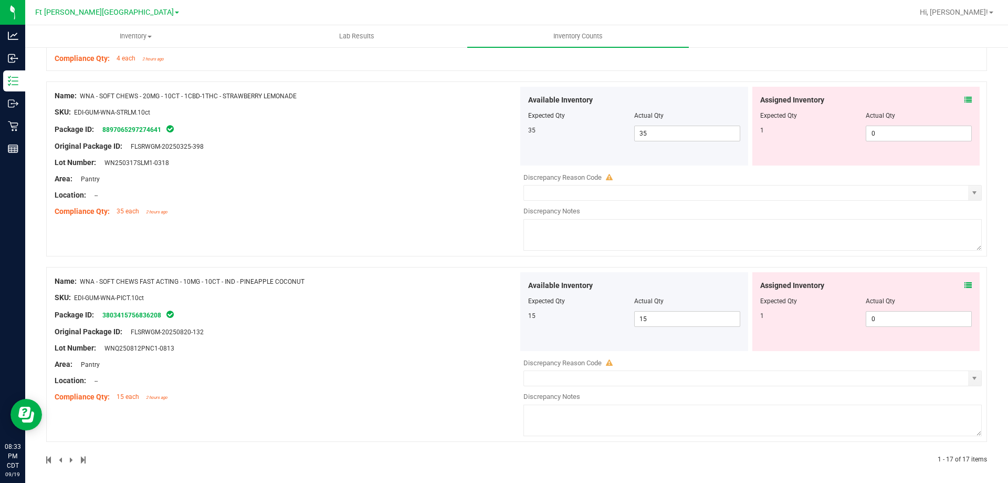
scroll to position [2678, 0]
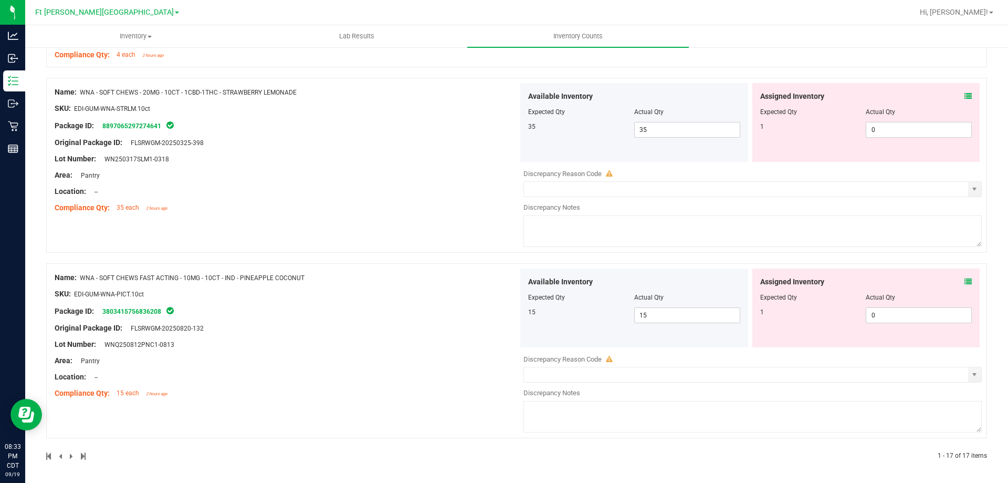
click at [965, 95] on icon at bounding box center [968, 95] width 7 height 7
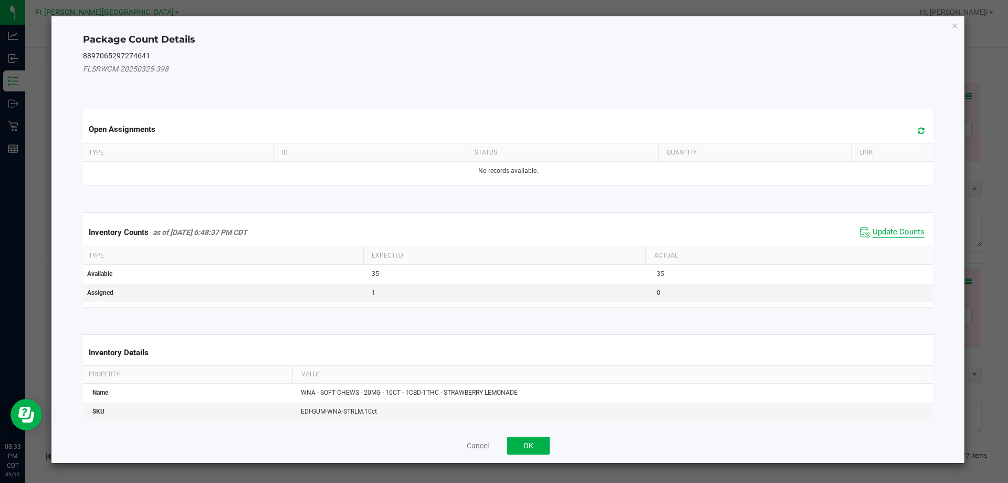
click at [893, 232] on span "Update Counts" at bounding box center [899, 232] width 52 height 11
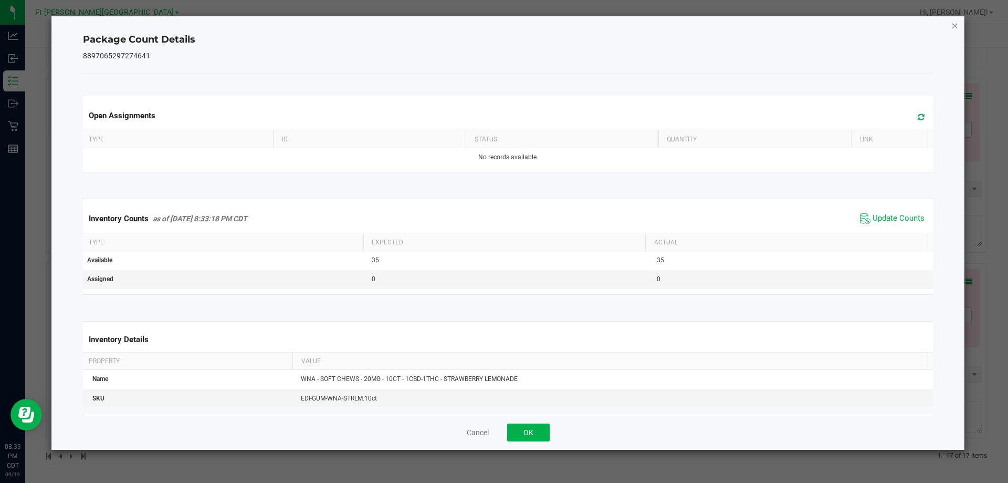
click at [957, 27] on icon "Close" at bounding box center [955, 25] width 7 height 13
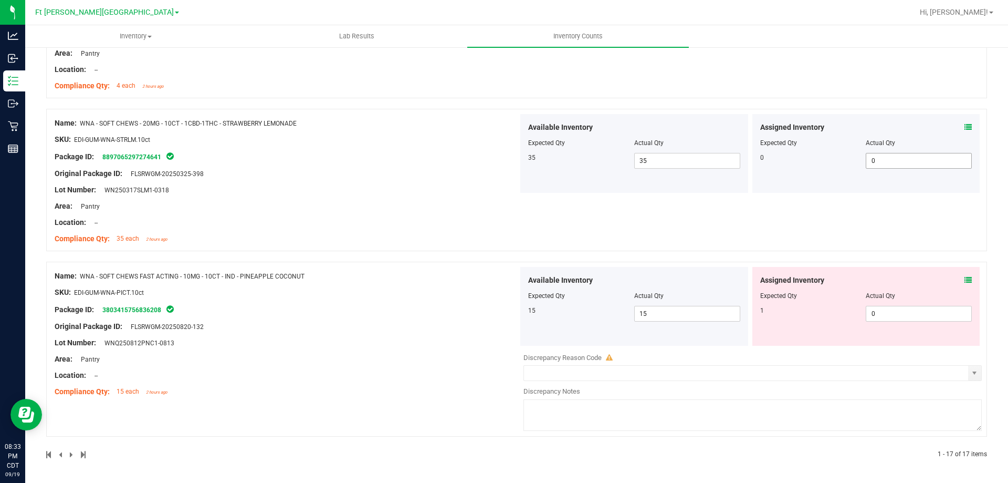
scroll to position [2647, 0]
click at [965, 279] on icon at bounding box center [968, 279] width 7 height 7
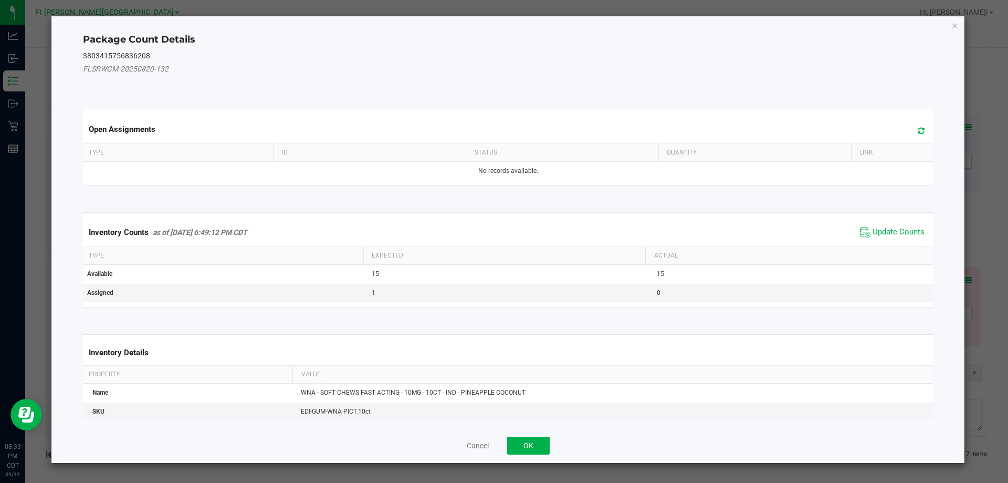
drag, startPoint x: 899, startPoint y: 228, endPoint x: 910, endPoint y: 197, distance: 32.9
click at [900, 227] on span "Update Counts" at bounding box center [899, 232] width 52 height 11
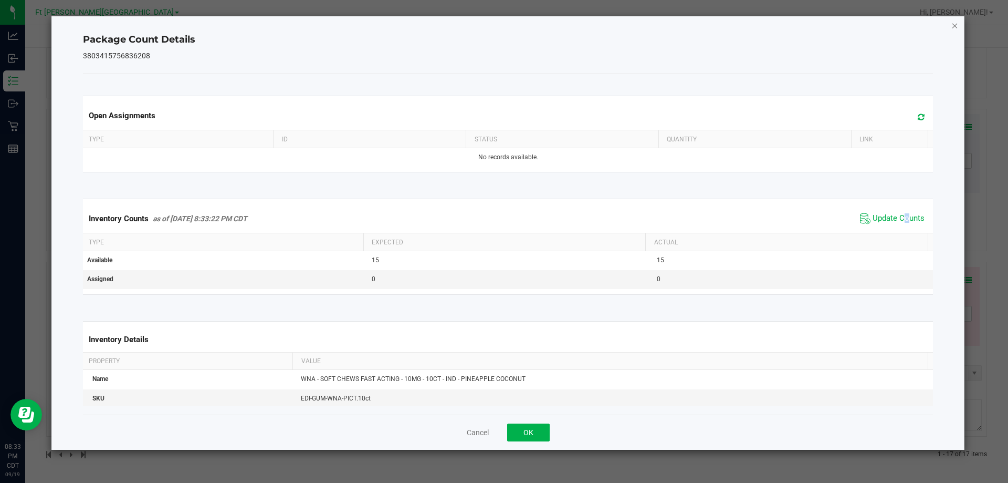
click at [955, 26] on icon "Close" at bounding box center [955, 25] width 7 height 13
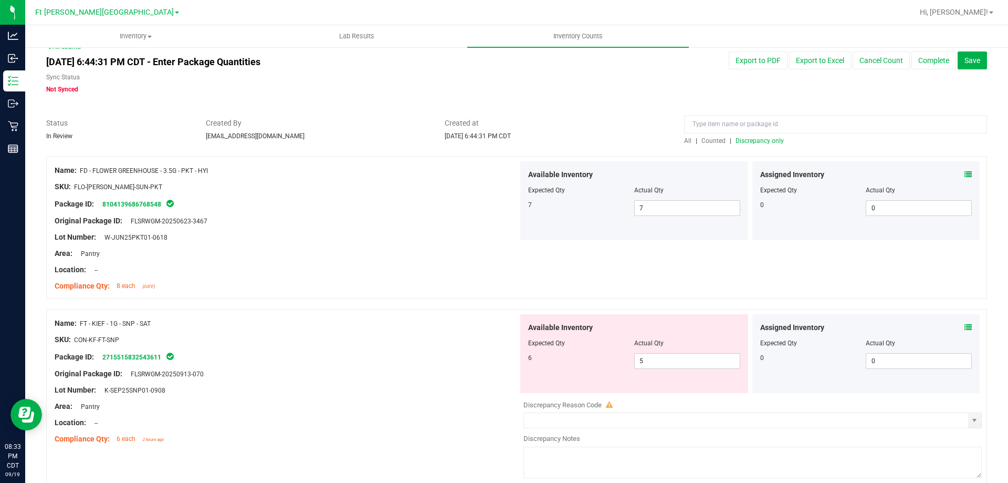
scroll to position [0, 0]
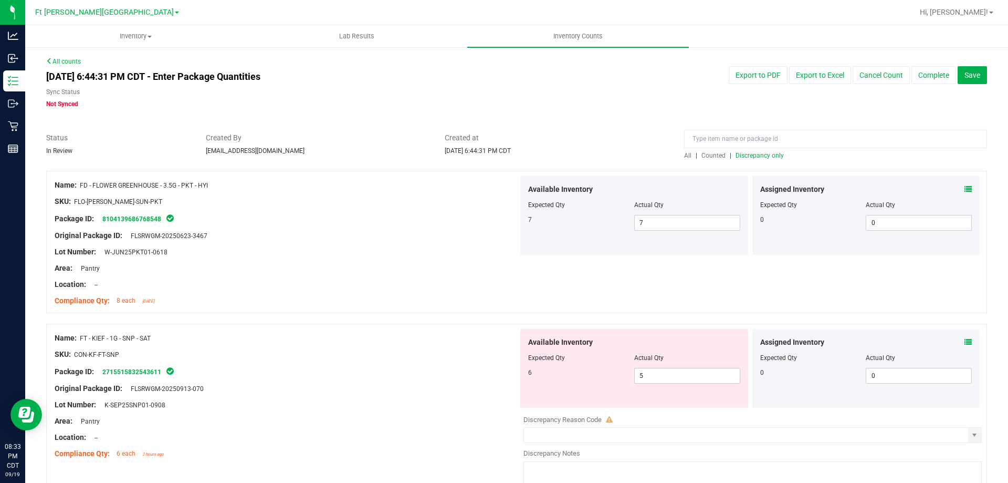
click at [756, 156] on span "Discrepancy only" at bounding box center [760, 155] width 48 height 7
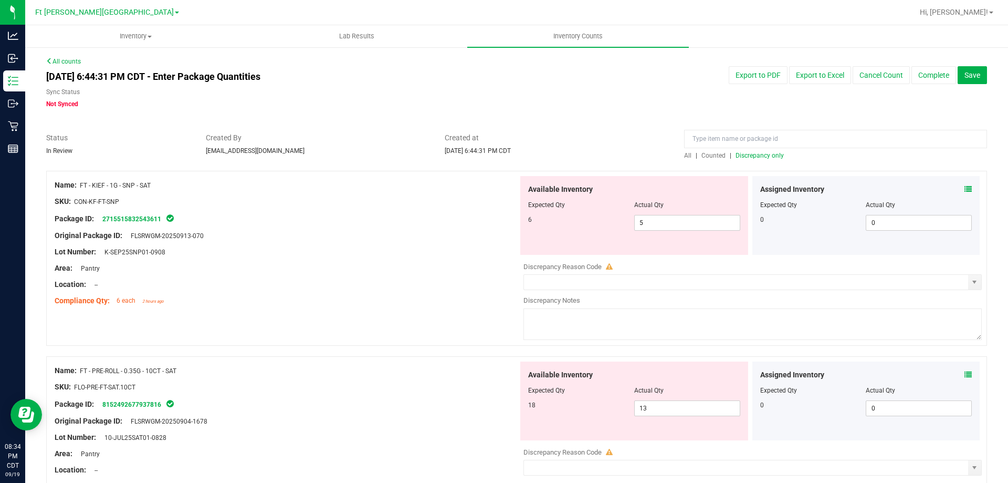
click at [965, 190] on icon at bounding box center [968, 188] width 7 height 7
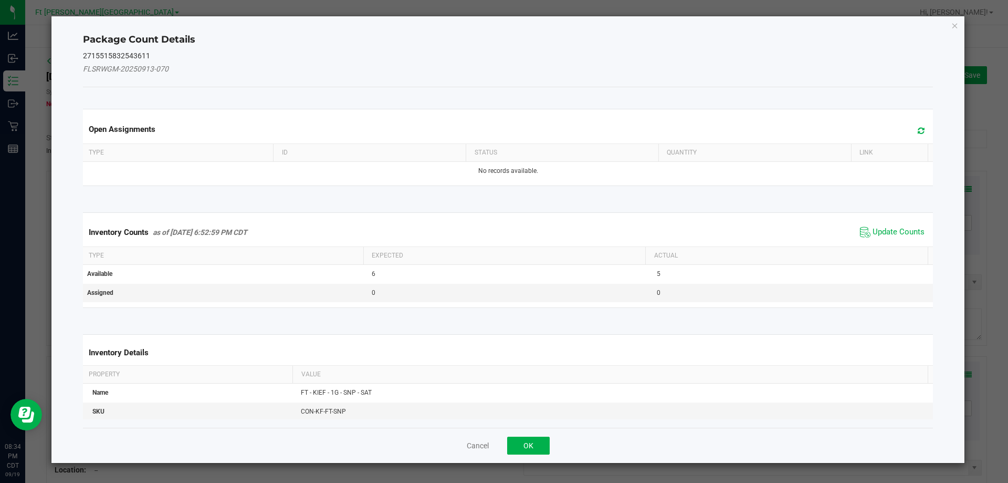
drag, startPoint x: 886, startPoint y: 236, endPoint x: 895, endPoint y: 220, distance: 19.0
click at [886, 236] on span "Update Counts" at bounding box center [899, 232] width 52 height 11
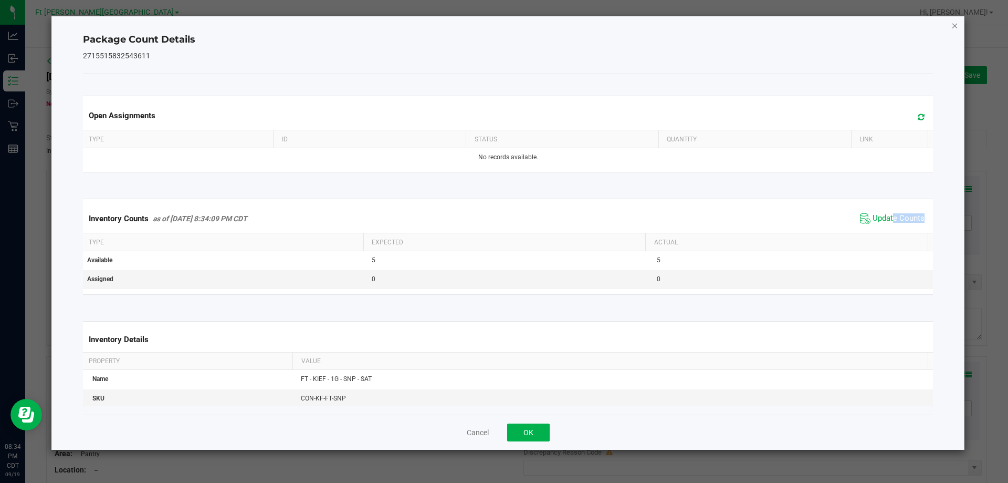
click at [957, 25] on icon "Close" at bounding box center [955, 25] width 7 height 13
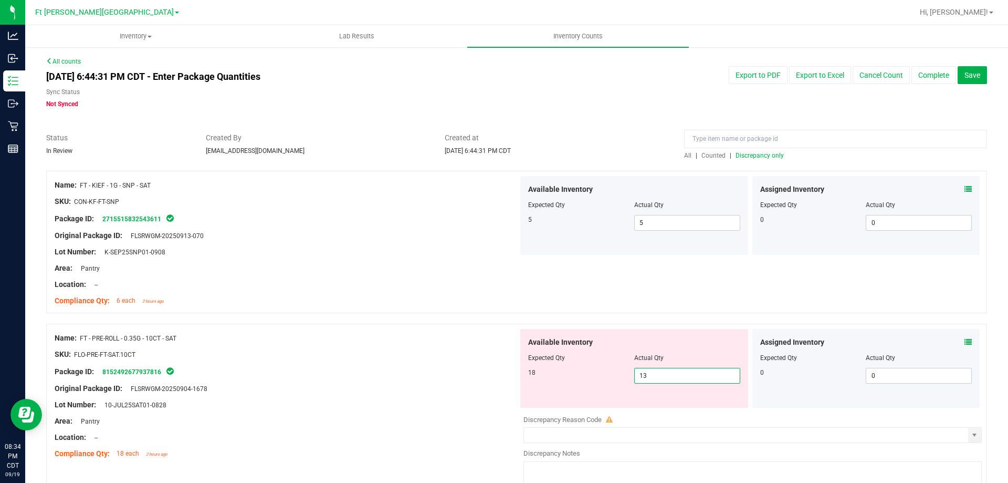
click at [676, 373] on span "13 13" at bounding box center [687, 376] width 106 height 16
type input "18"
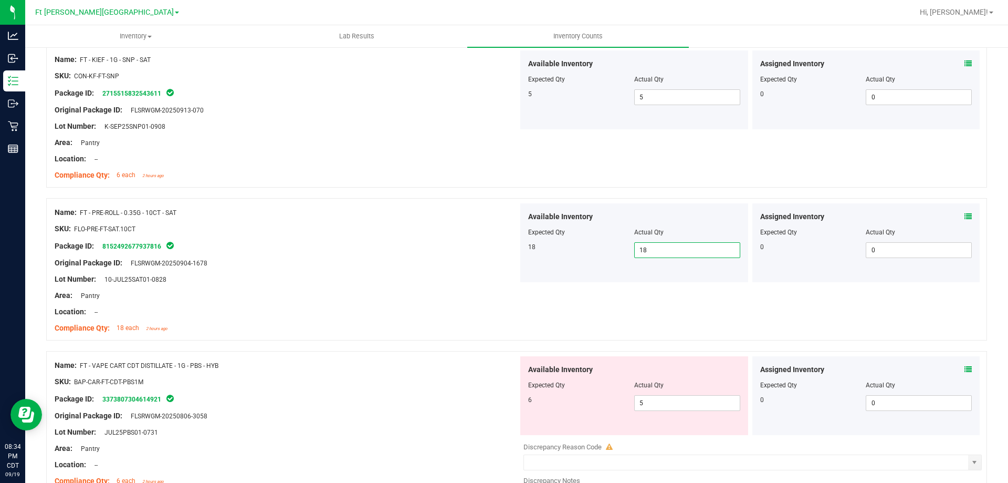
scroll to position [315, 0]
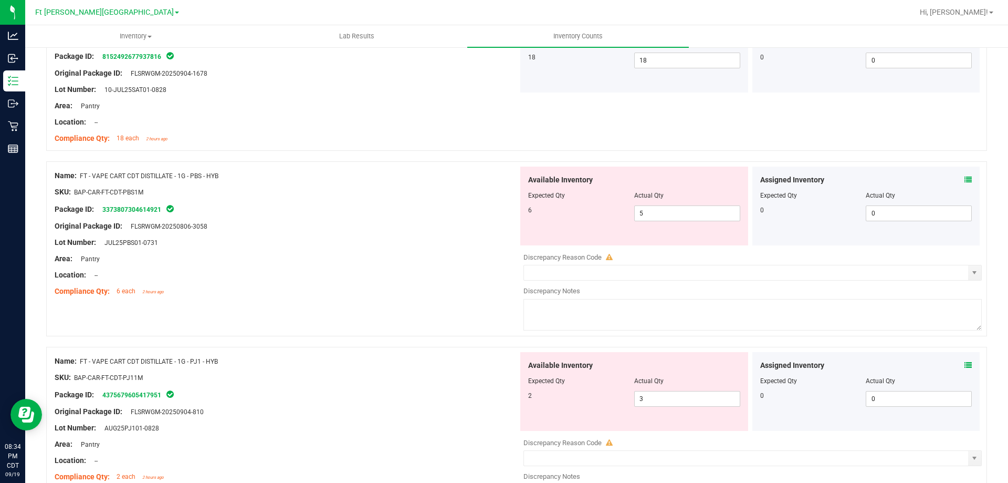
click at [965, 178] on icon at bounding box center [968, 179] width 7 height 7
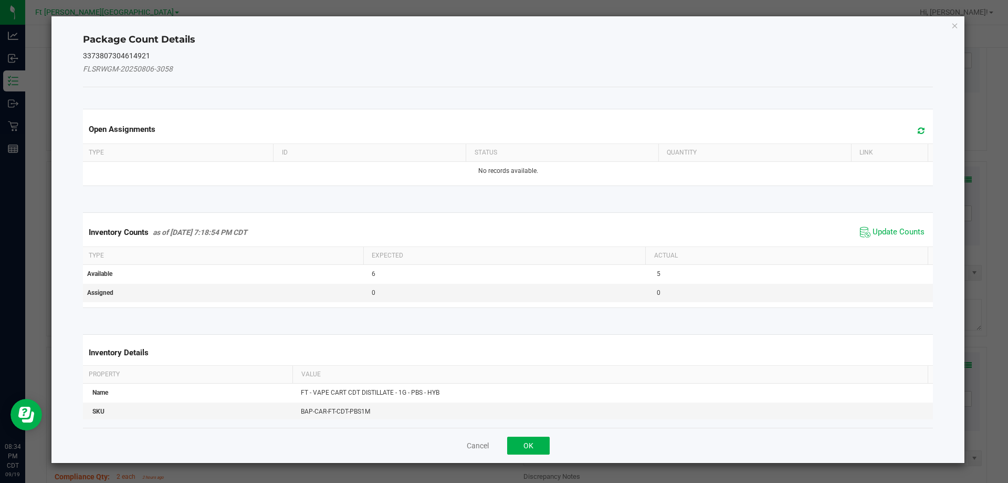
drag, startPoint x: 910, startPoint y: 229, endPoint x: 912, endPoint y: 216, distance: 13.3
click at [910, 229] on span "Update Counts" at bounding box center [899, 232] width 52 height 11
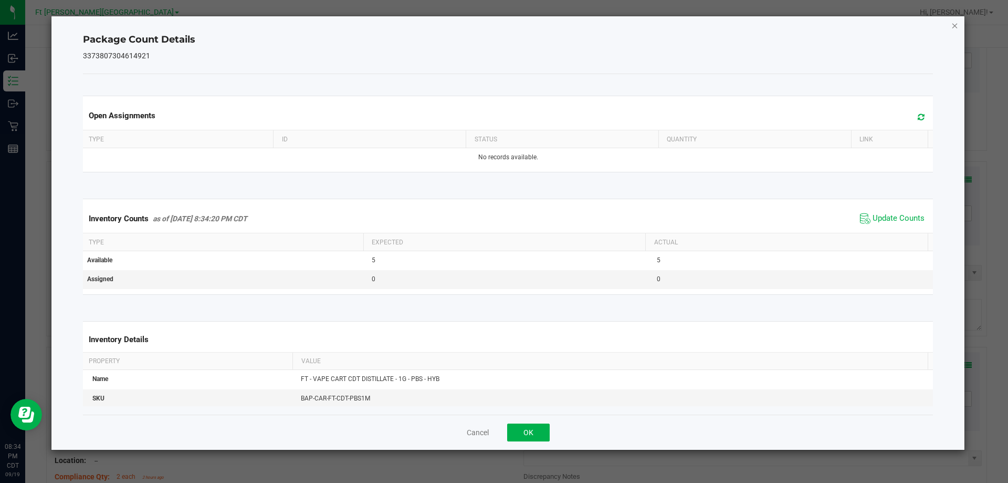
click at [956, 23] on icon "Close" at bounding box center [955, 25] width 7 height 13
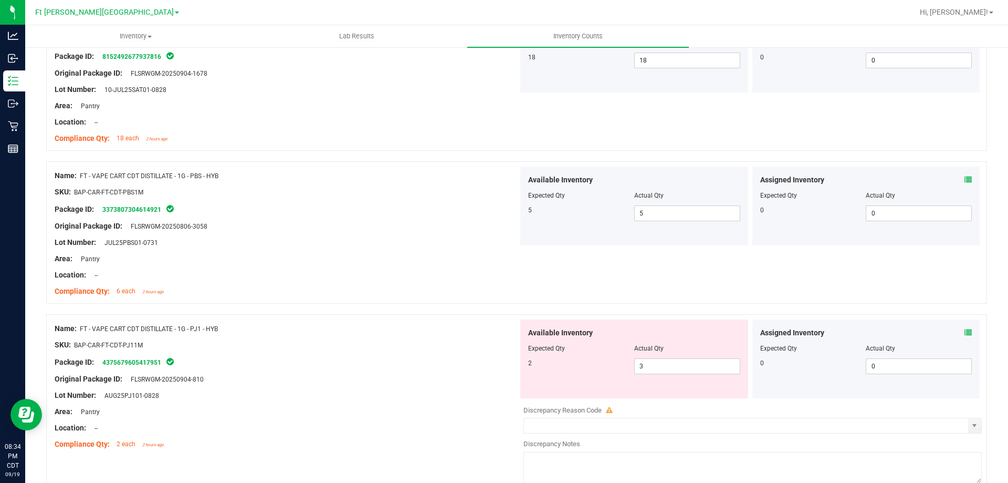
click at [965, 333] on icon at bounding box center [968, 332] width 7 height 7
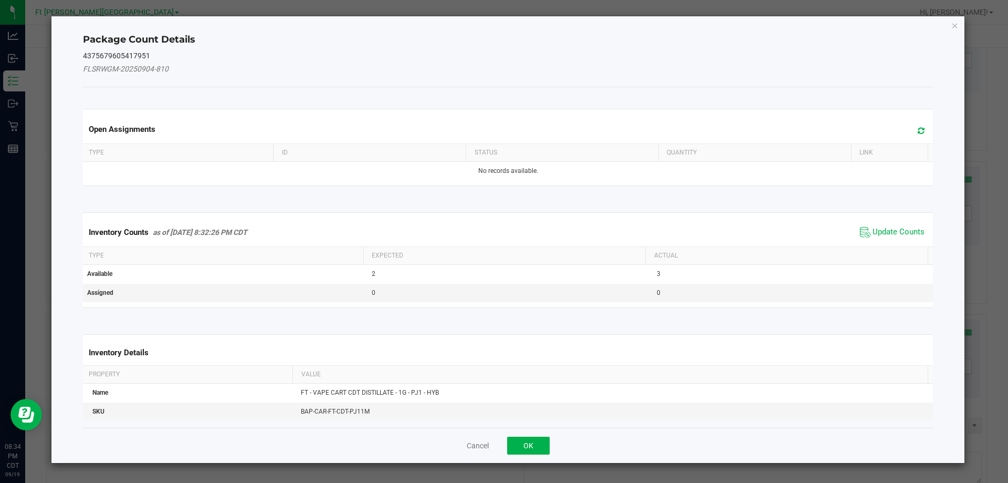
click at [894, 225] on span "Update Counts" at bounding box center [893, 232] width 70 height 16
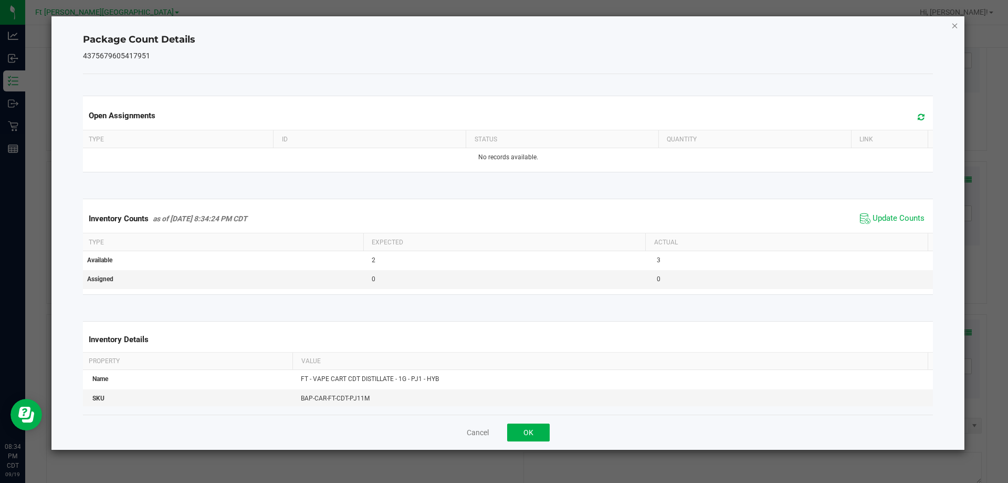
click at [956, 24] on icon "Close" at bounding box center [955, 25] width 7 height 13
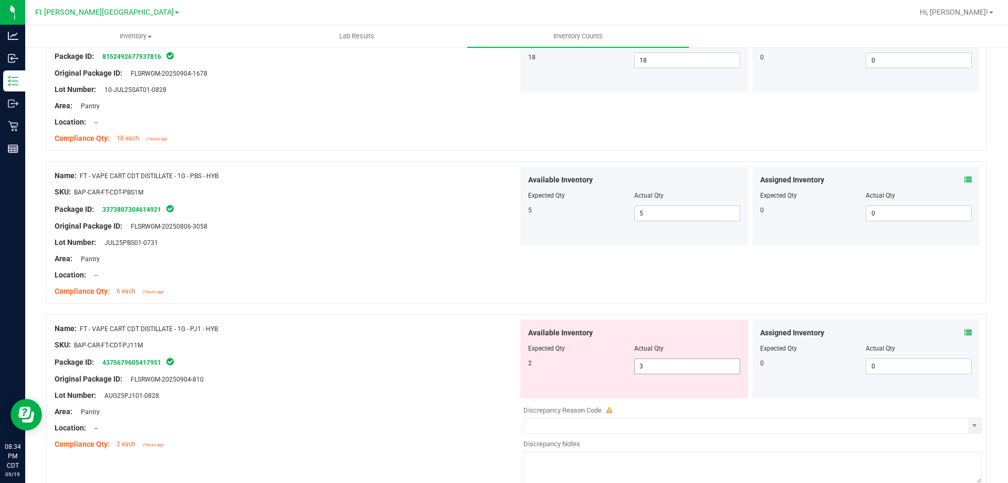
click at [661, 368] on span "3 3" at bounding box center [687, 366] width 106 height 16
type input "2"
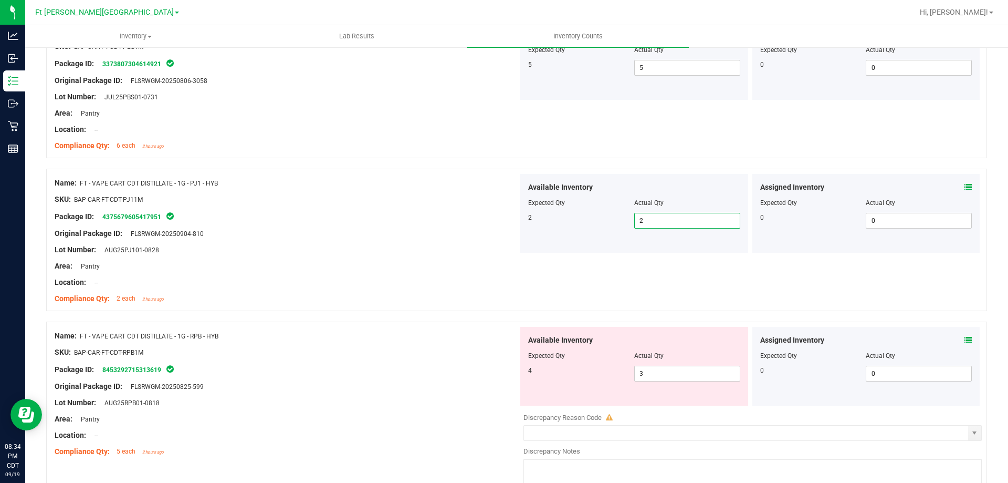
scroll to position [630, 0]
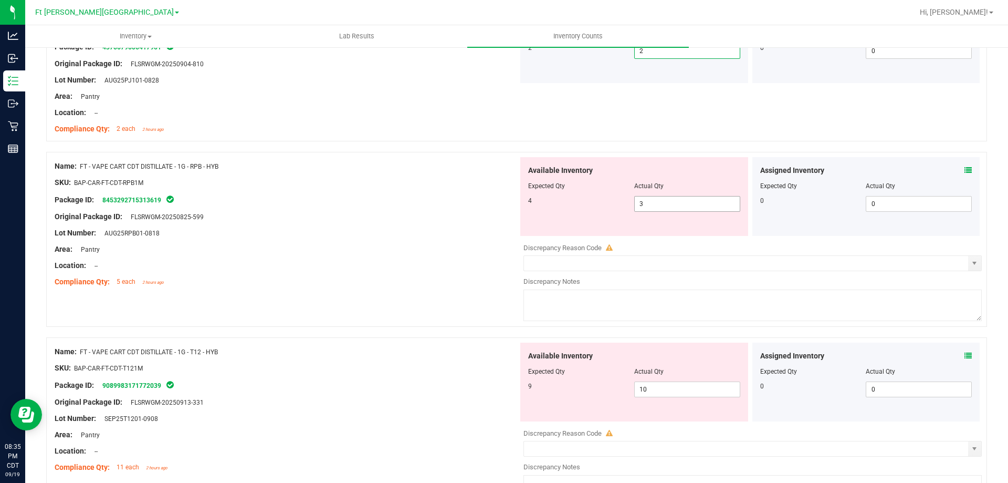
click at [663, 198] on span "3 3" at bounding box center [687, 204] width 106 height 16
type input "4"
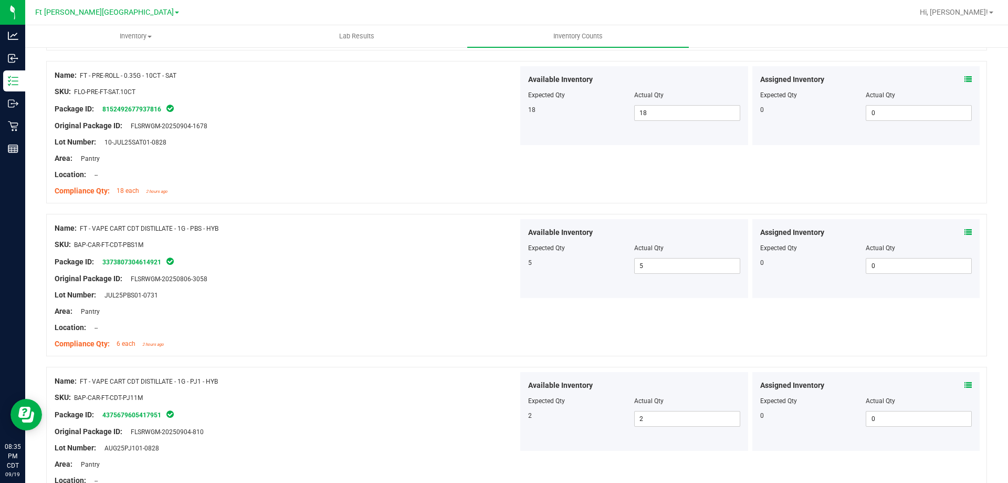
scroll to position [0, 0]
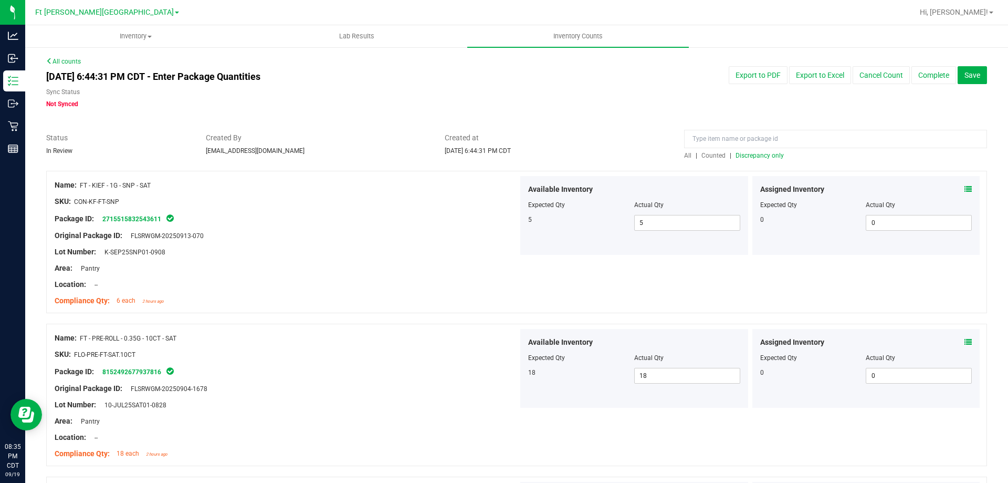
click at [759, 159] on span "Discrepancy only" at bounding box center [760, 155] width 48 height 7
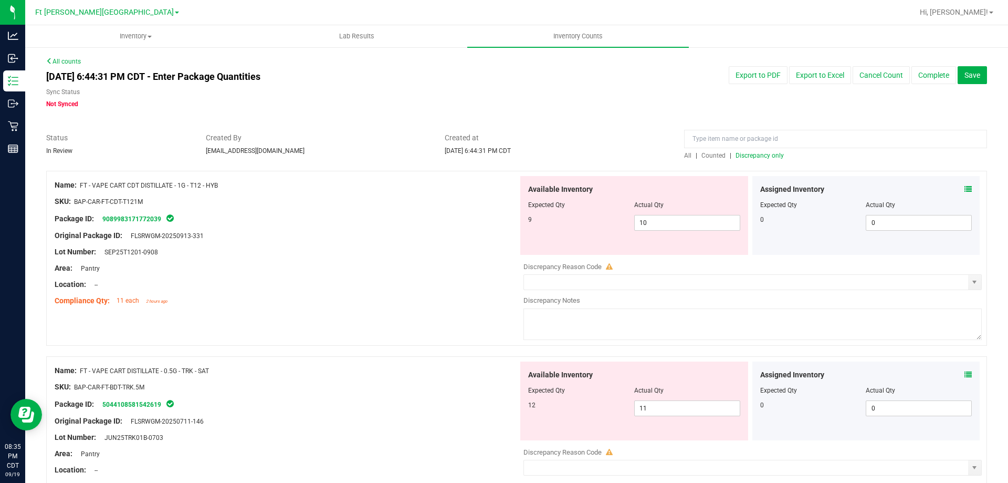
click at [965, 190] on div "Assigned Inventory Expected Qty Actual Qty 0 0 0" at bounding box center [867, 215] width 228 height 79
click at [965, 192] on icon at bounding box center [968, 188] width 7 height 7
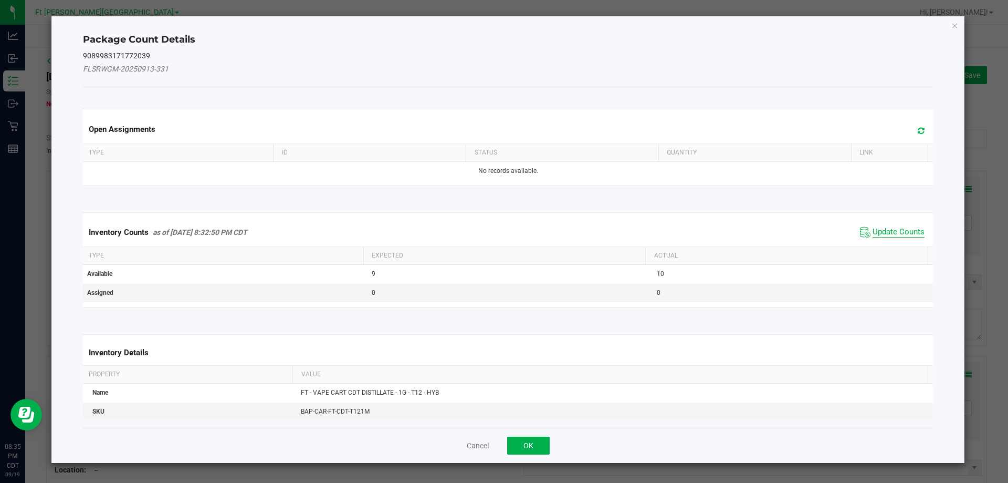
click at [907, 231] on span "Update Counts" at bounding box center [899, 232] width 52 height 11
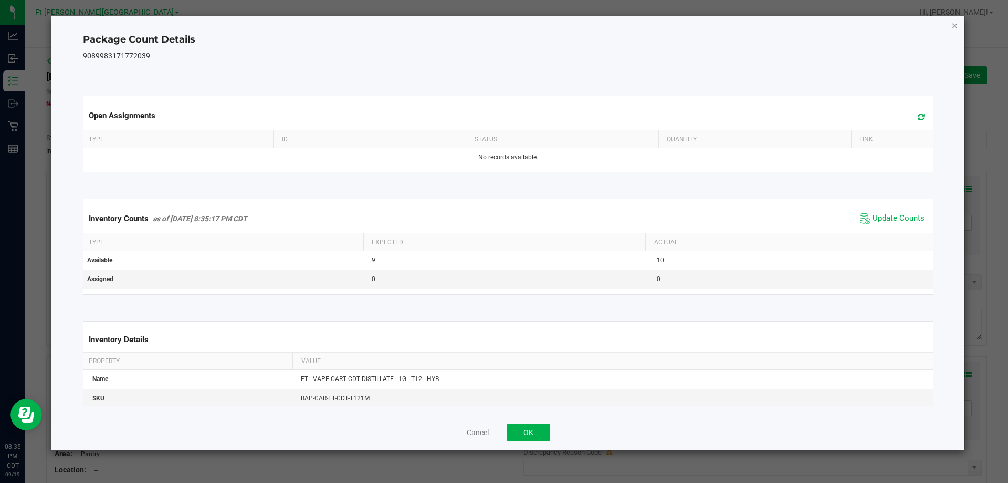
click at [956, 25] on icon "Close" at bounding box center [955, 25] width 7 height 13
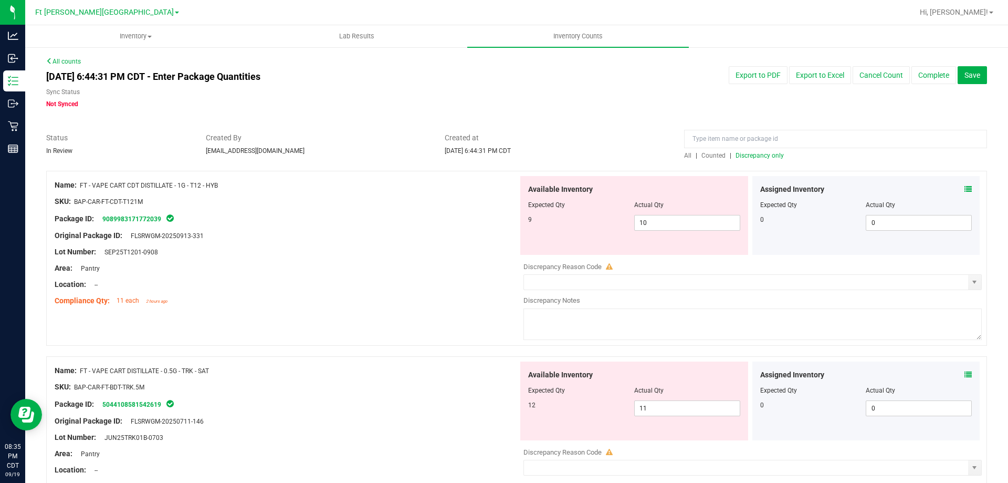
click at [965, 376] on icon at bounding box center [968, 374] width 7 height 7
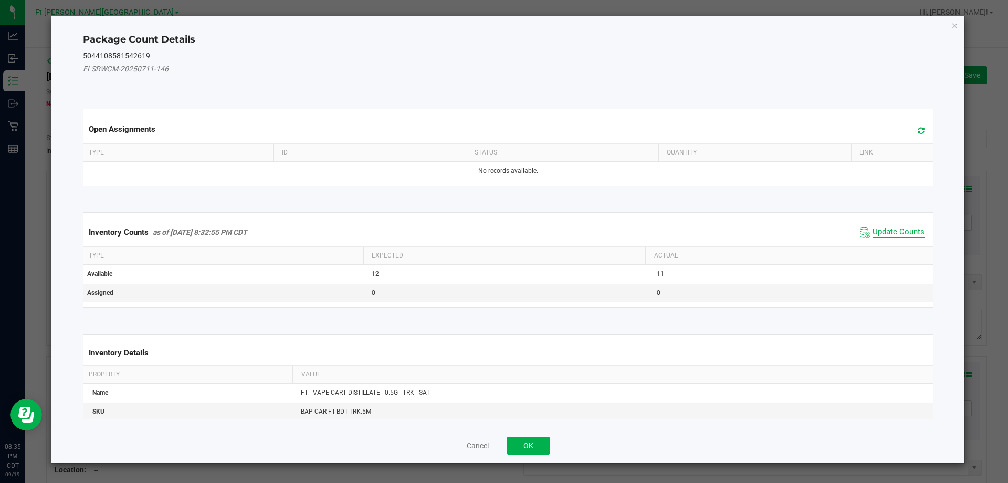
drag, startPoint x: 893, startPoint y: 233, endPoint x: 903, endPoint y: 204, distance: 30.7
click at [893, 231] on span "Update Counts" at bounding box center [899, 232] width 52 height 11
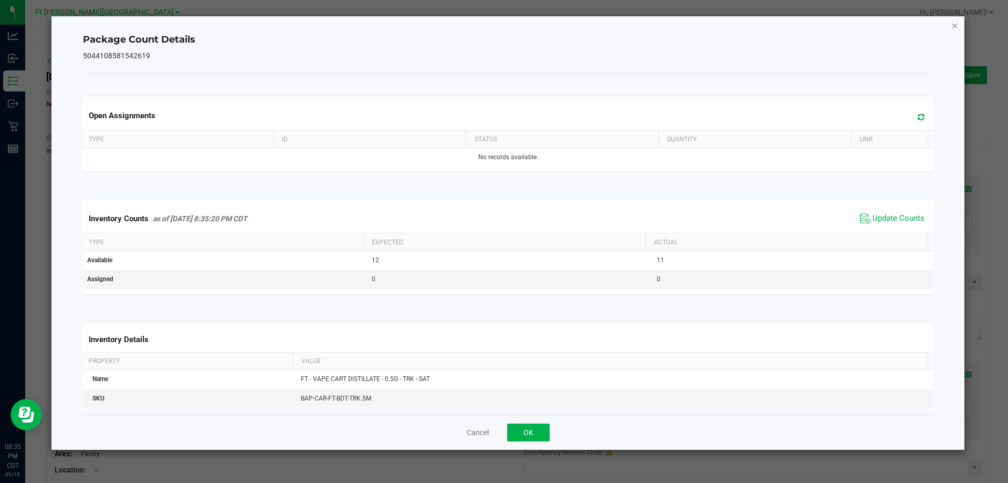
click at [956, 26] on icon "Close" at bounding box center [955, 25] width 7 height 13
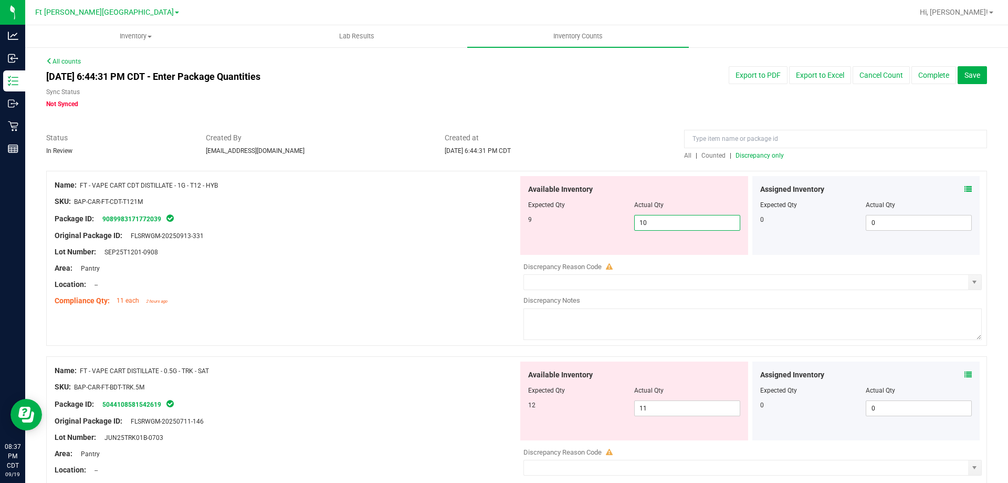
click at [672, 223] on span "10 10" at bounding box center [687, 223] width 106 height 16
type input "1"
type input "9"
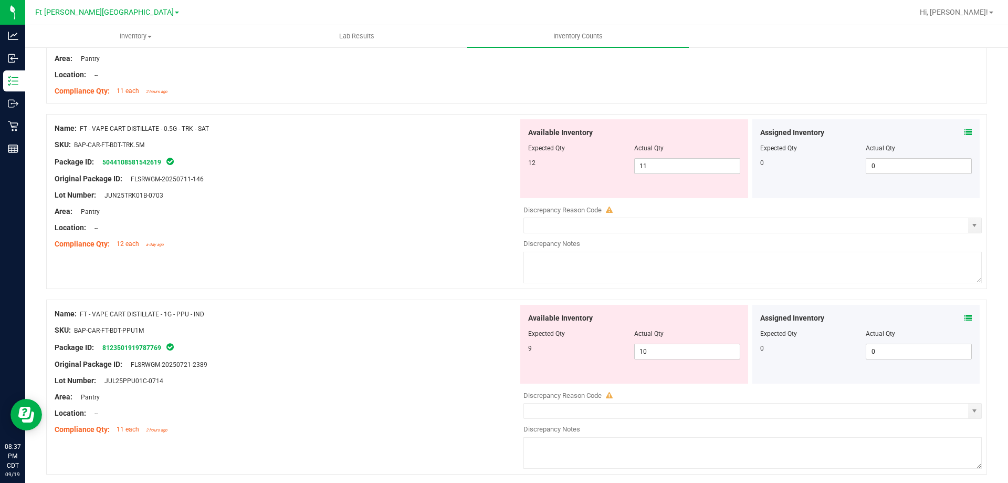
scroll to position [210, 0]
click at [709, 168] on span "11 11" at bounding box center [687, 166] width 106 height 16
type input "12"
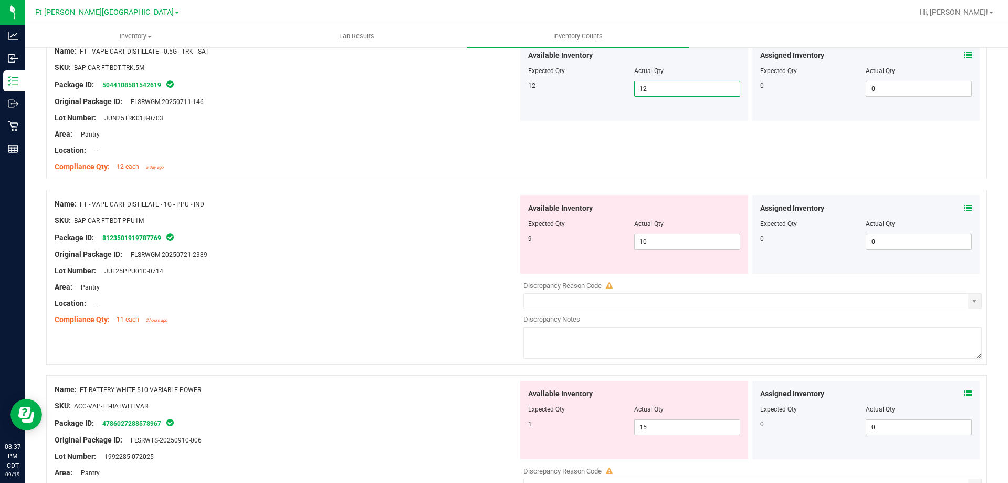
scroll to position [400, 0]
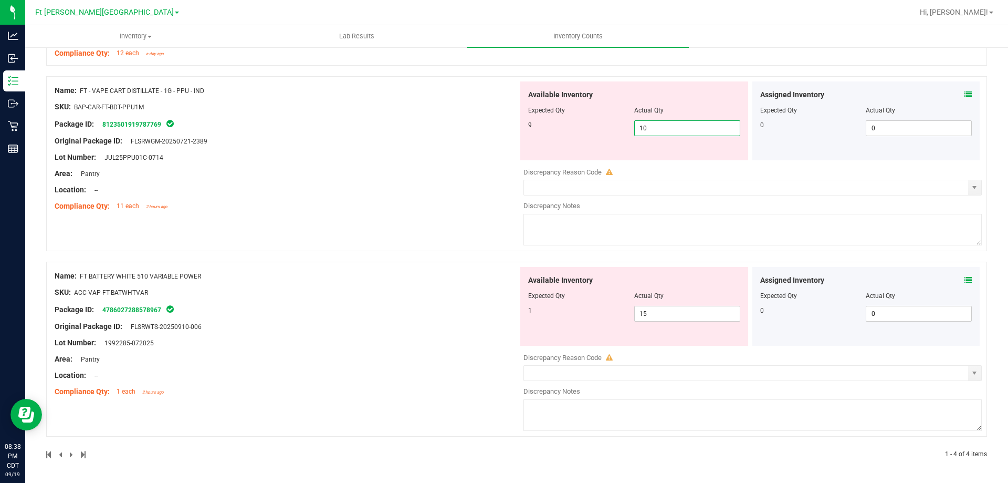
click at [671, 124] on span "10 10" at bounding box center [687, 128] width 106 height 16
type input "1"
type input "9"
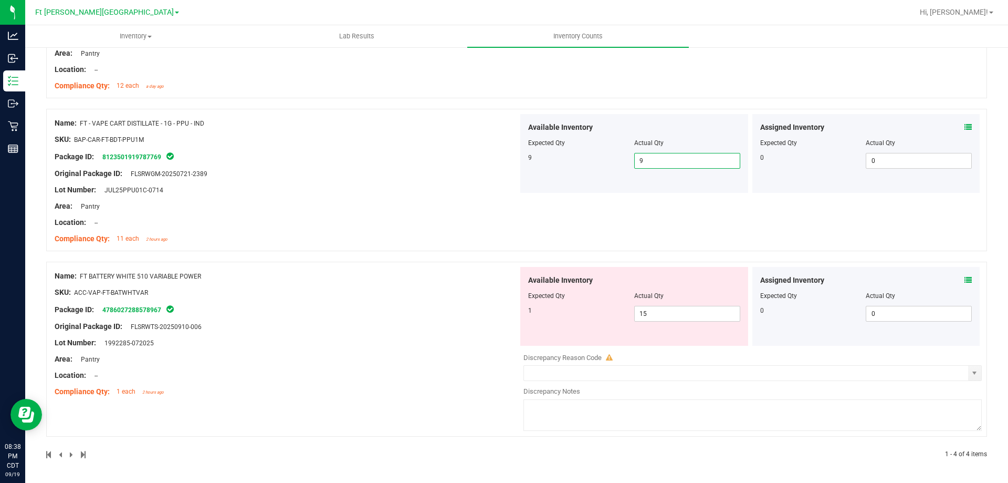
scroll to position [0, 0]
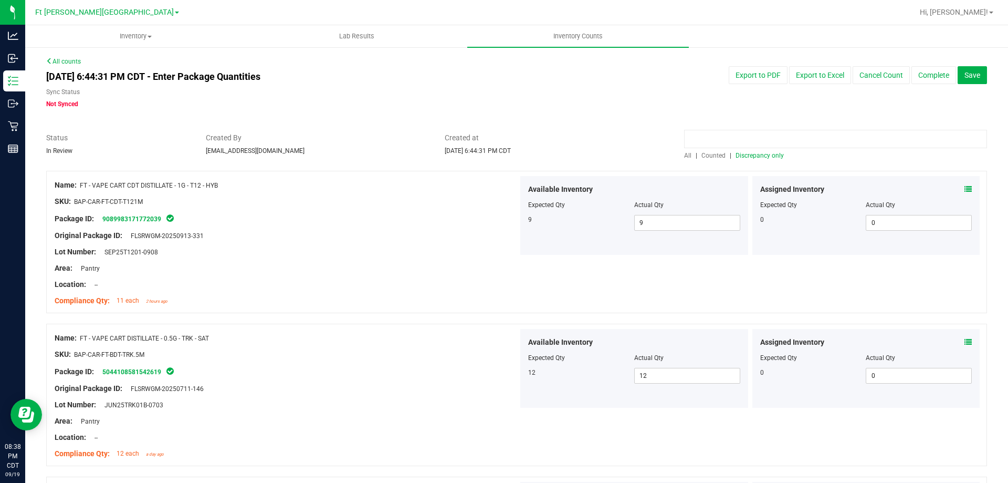
click at [753, 144] on input at bounding box center [835, 139] width 303 height 18
click at [757, 154] on span "Discrepancy only" at bounding box center [760, 155] width 48 height 7
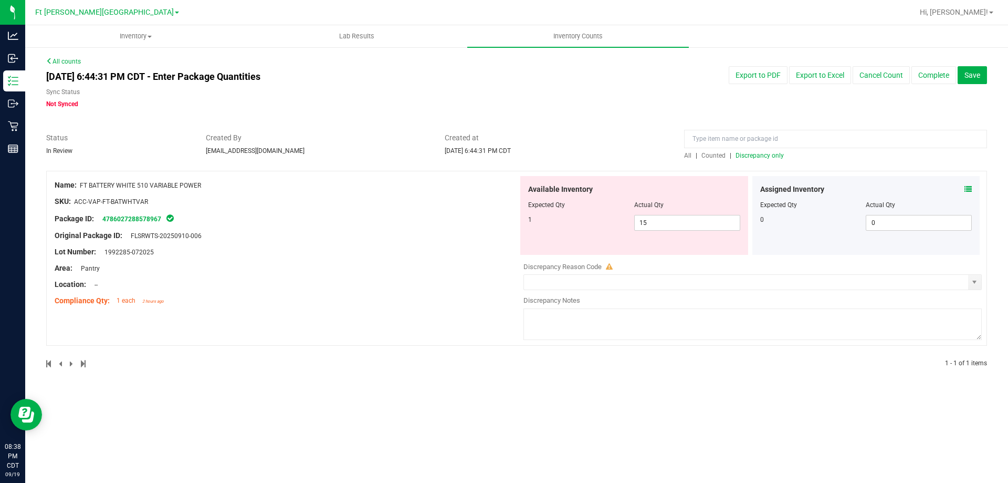
click at [968, 189] on icon at bounding box center [968, 188] width 7 height 7
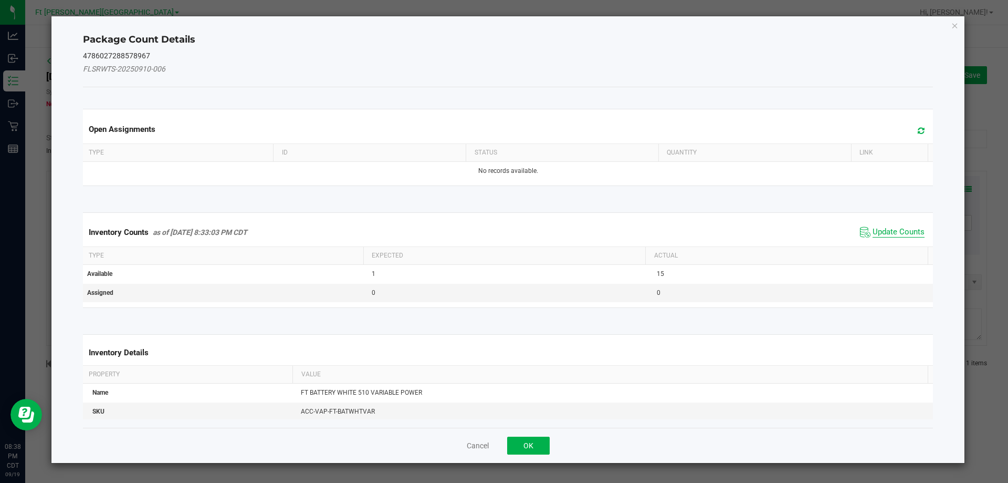
click at [903, 232] on span "Update Counts" at bounding box center [899, 232] width 52 height 11
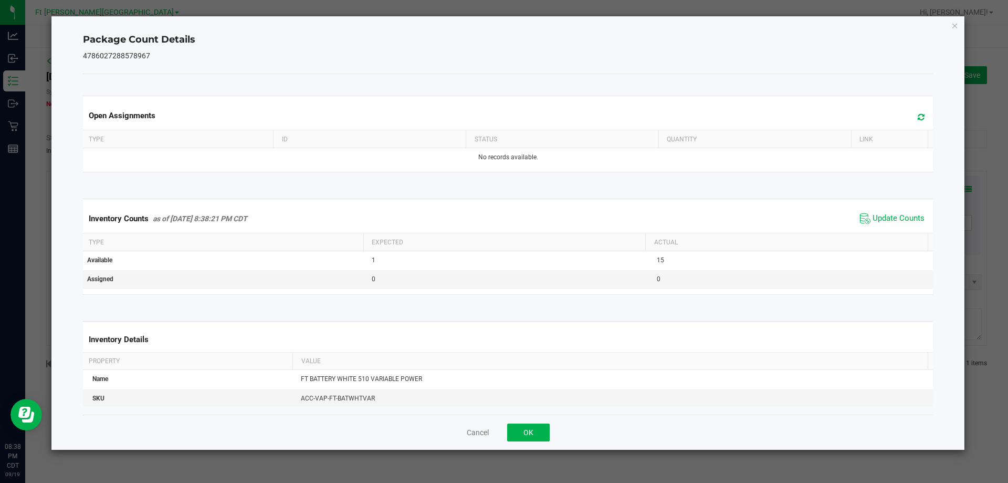
click at [957, 26] on icon "Close" at bounding box center [955, 25] width 7 height 13
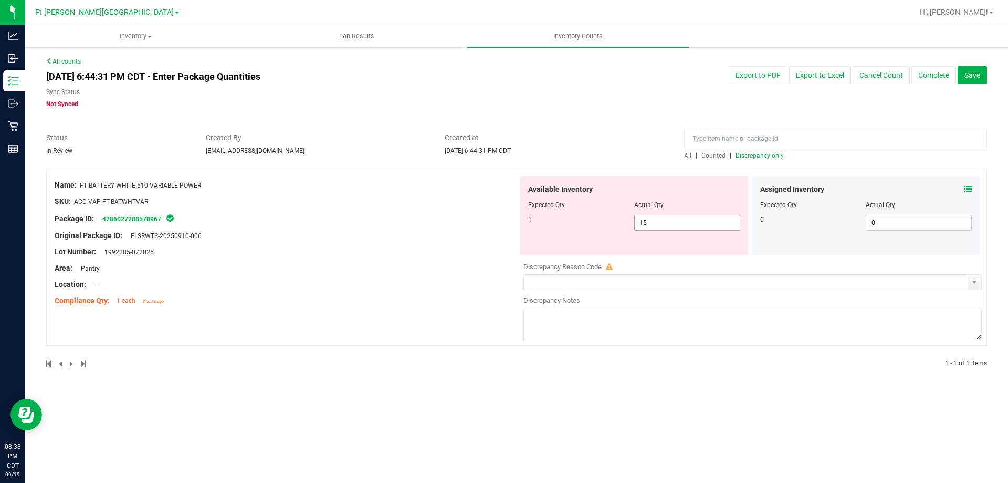
click at [673, 224] on span "15 15" at bounding box center [687, 223] width 106 height 16
click at [679, 222] on span "13 13" at bounding box center [687, 223] width 106 height 16
type input "1"
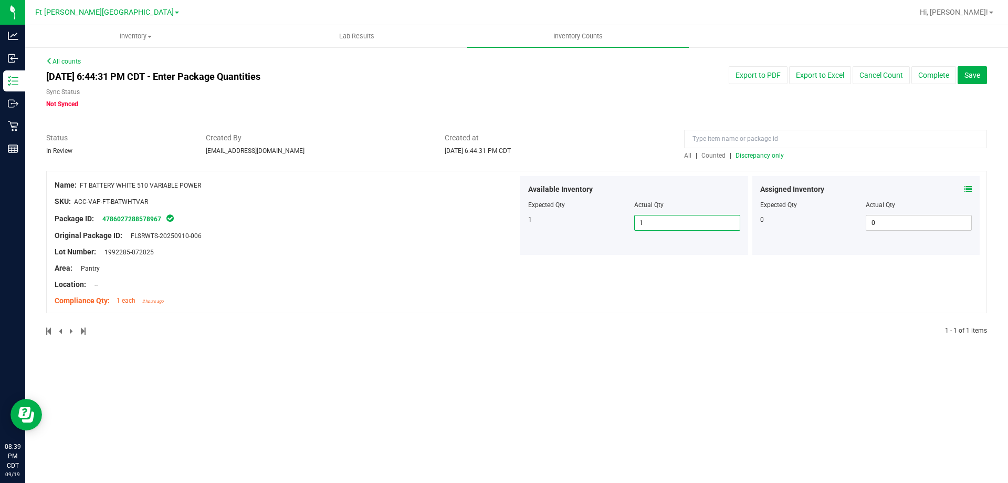
click at [762, 155] on span "Discrepancy only" at bounding box center [760, 155] width 48 height 7
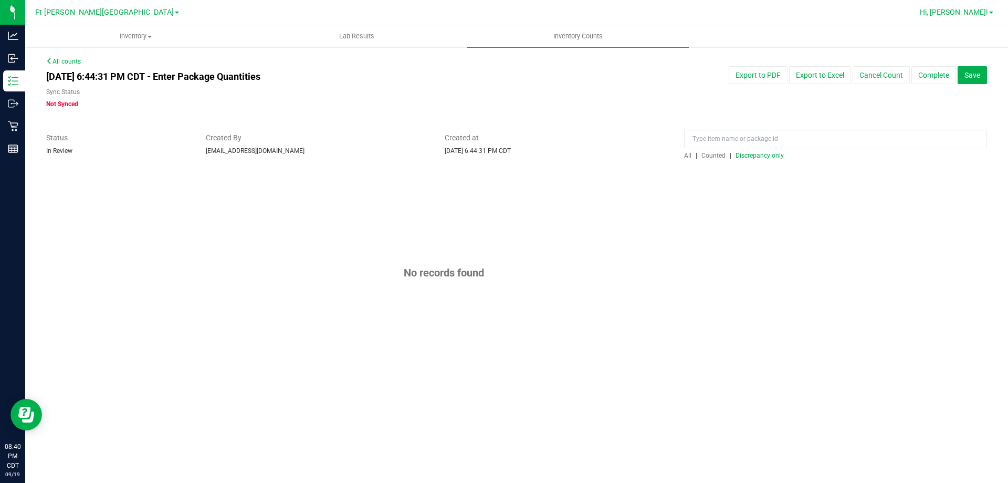
click at [972, 13] on span "Hi, [PERSON_NAME]!" at bounding box center [954, 12] width 68 height 8
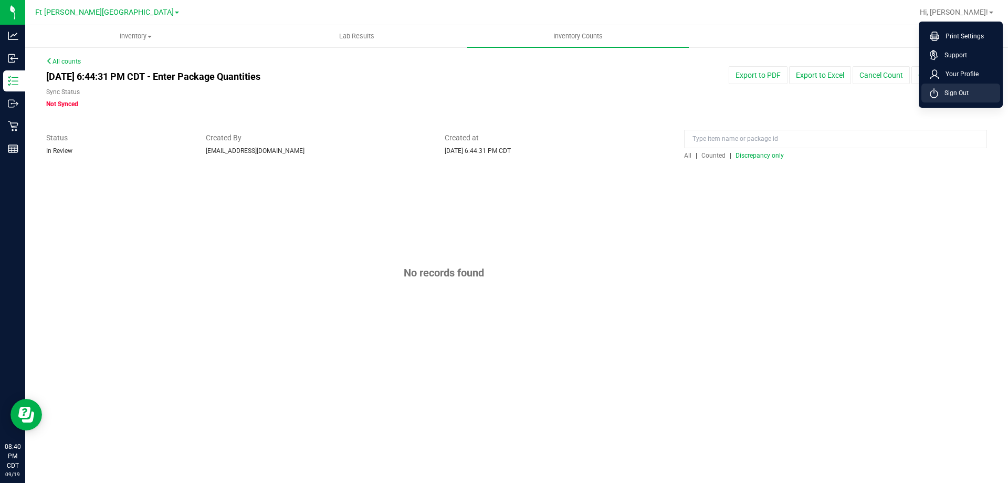
click at [952, 95] on span "Sign Out" at bounding box center [953, 93] width 30 height 11
